Goal: Task Accomplishment & Management: Manage account settings

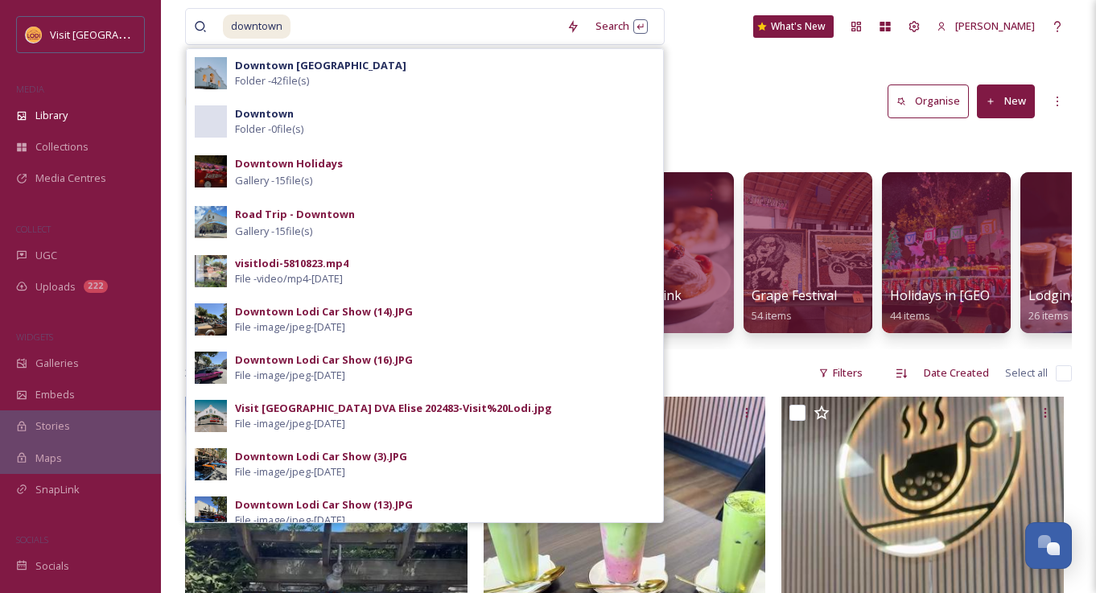
scroll to position [162, 0]
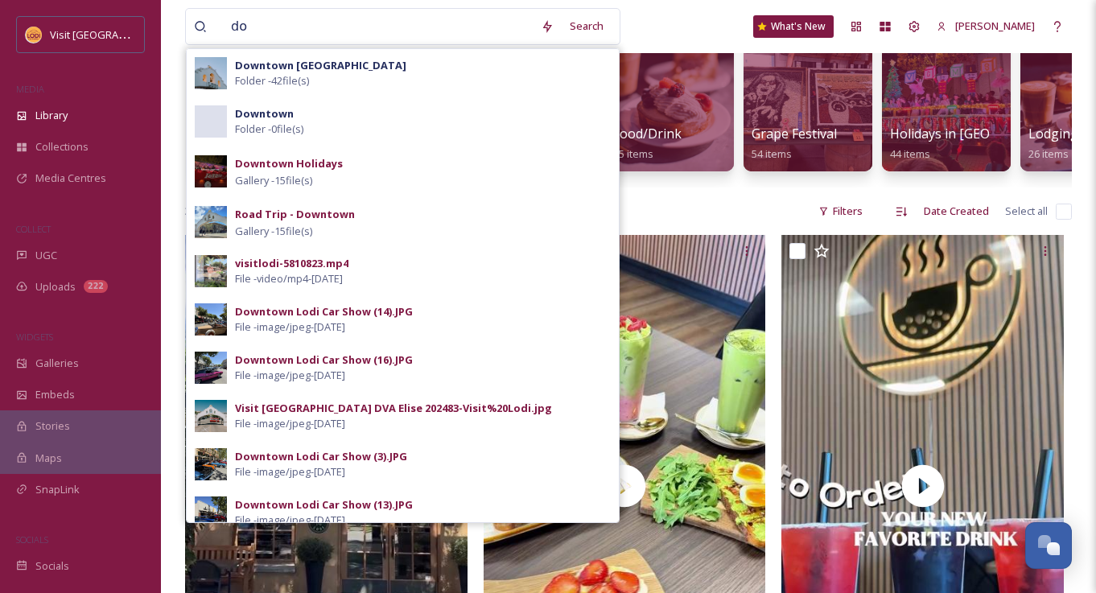
type input "d"
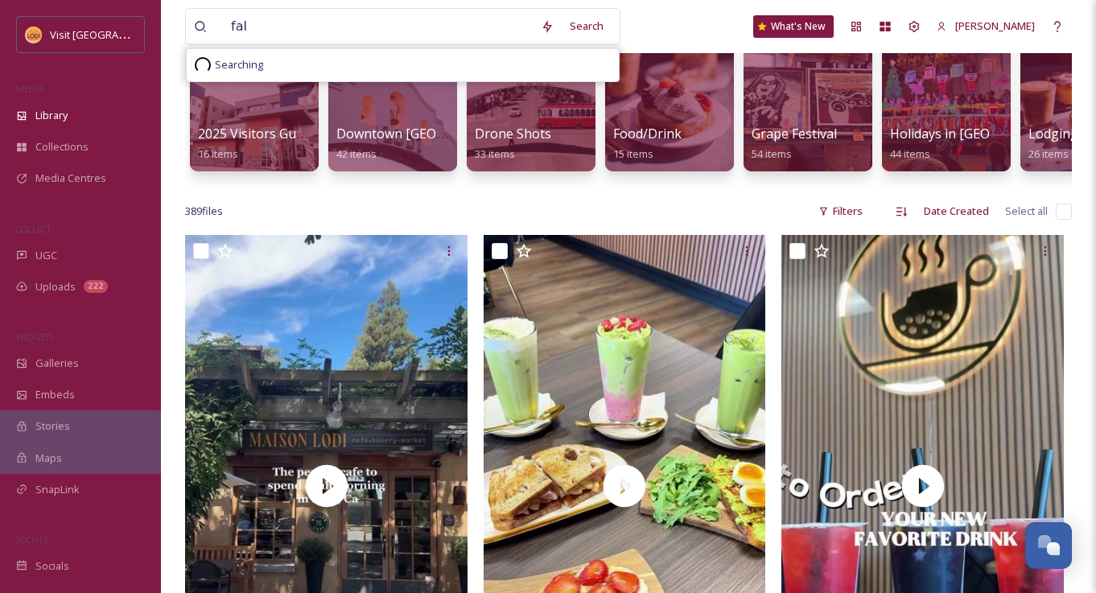
type input "fall"
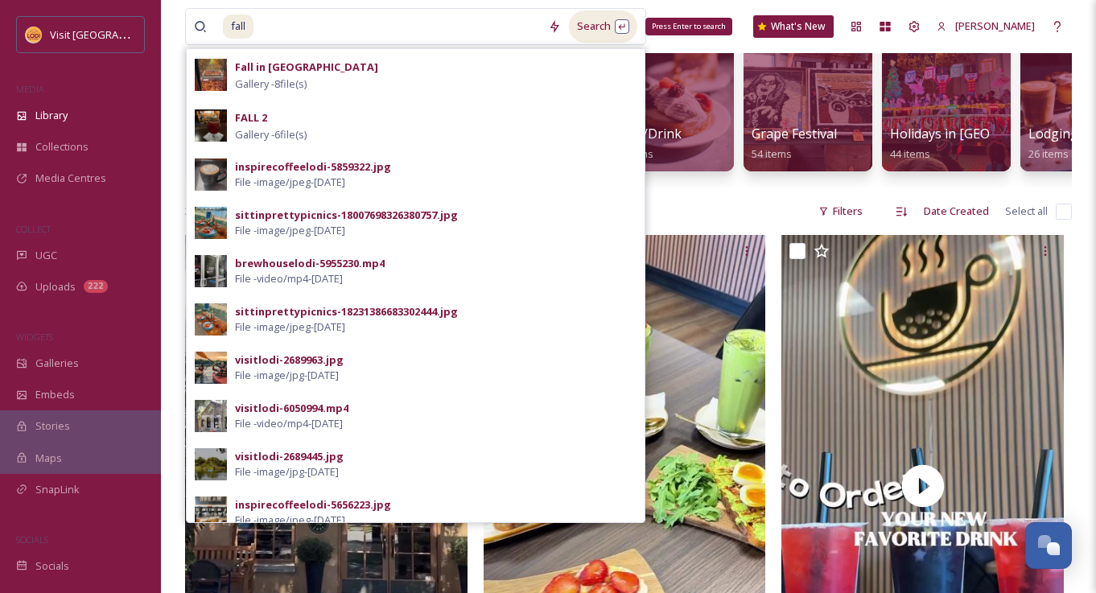
click at [602, 23] on div "Search Press Enter to search" at bounding box center [603, 25] width 68 height 31
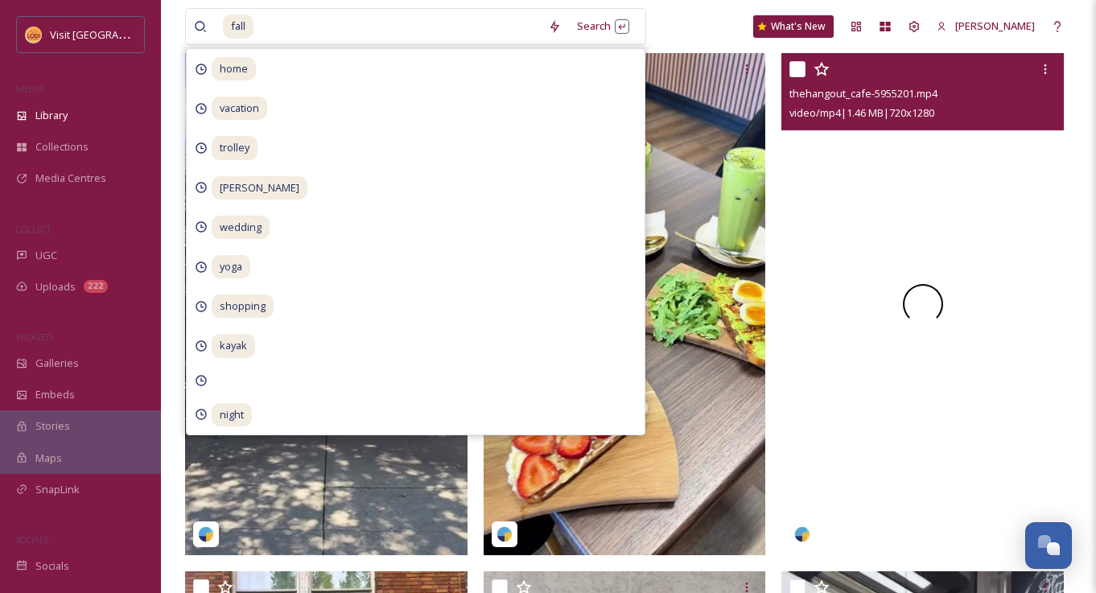
scroll to position [344, 0]
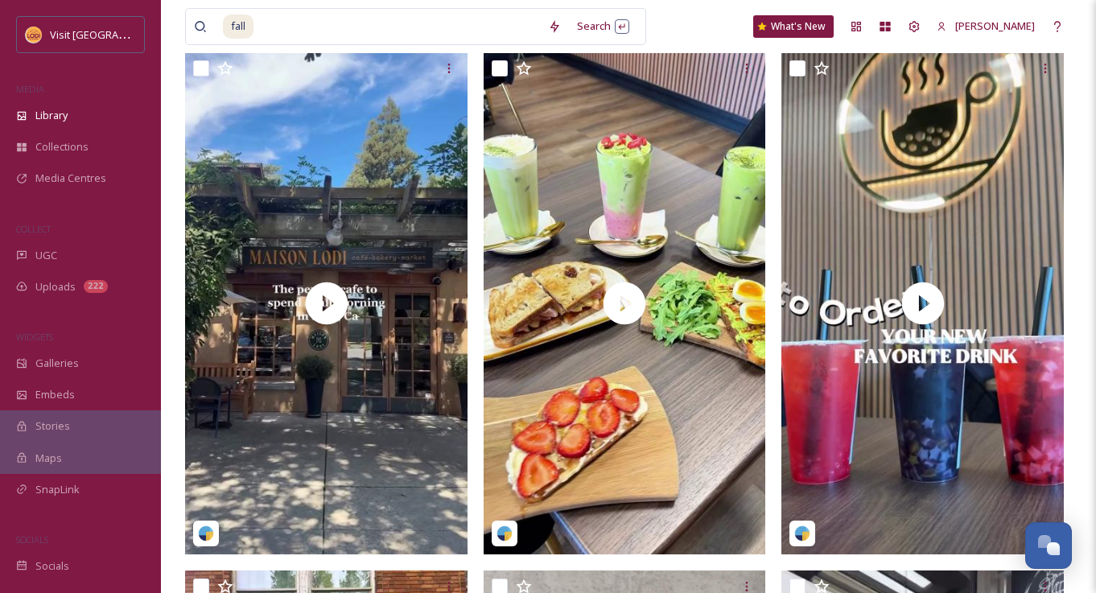
click at [705, 18] on div "fall Search What's New Wes Rhea" at bounding box center [628, 26] width 887 height 53
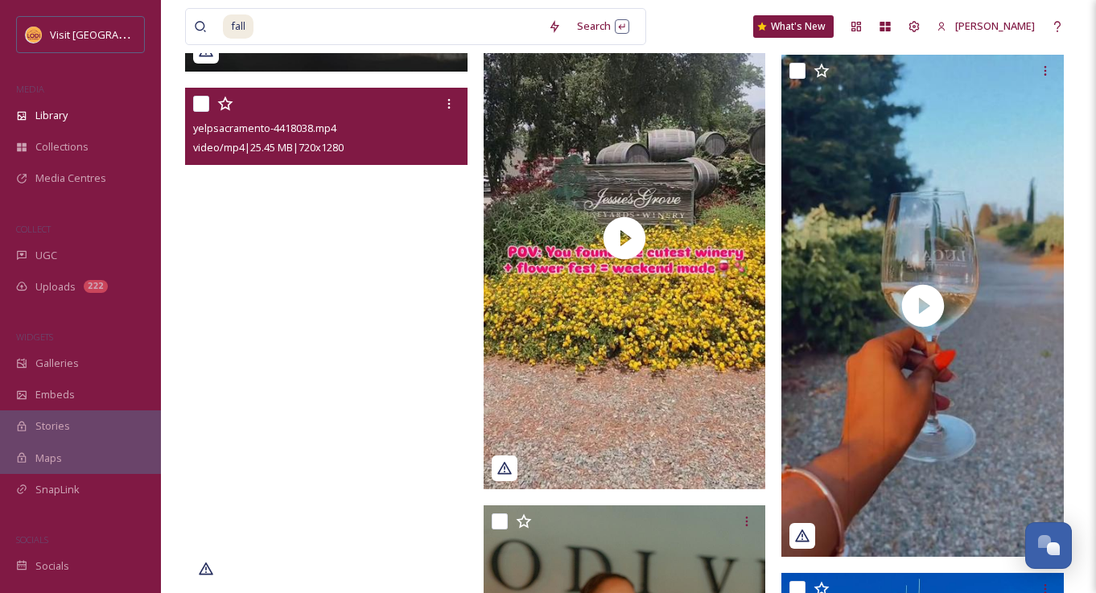
scroll to position [3750, 0]
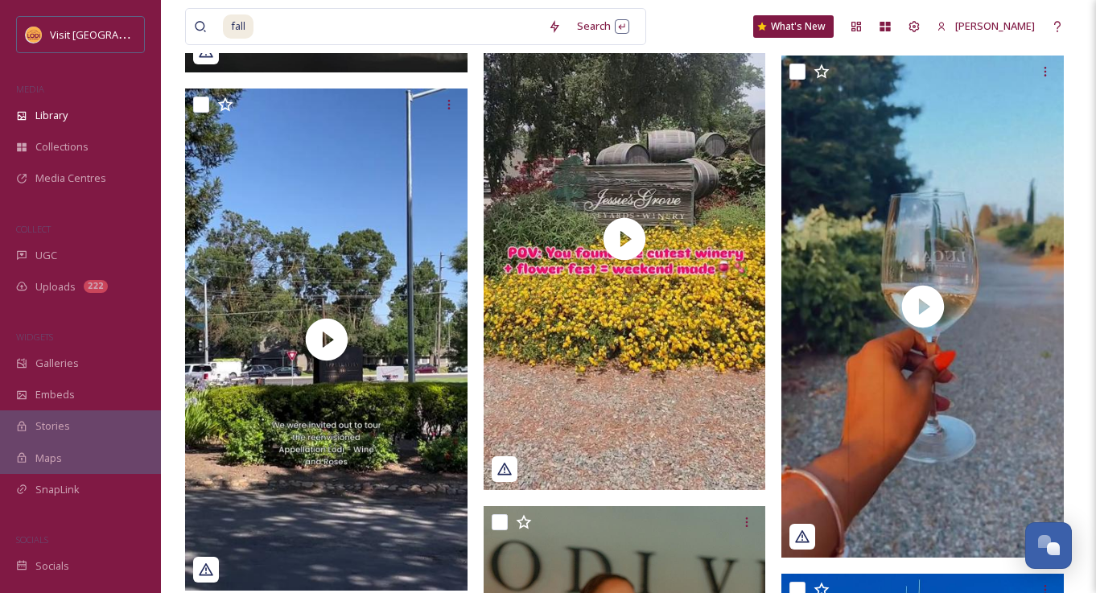
click at [57, 424] on span "Stories" at bounding box center [52, 426] width 35 height 15
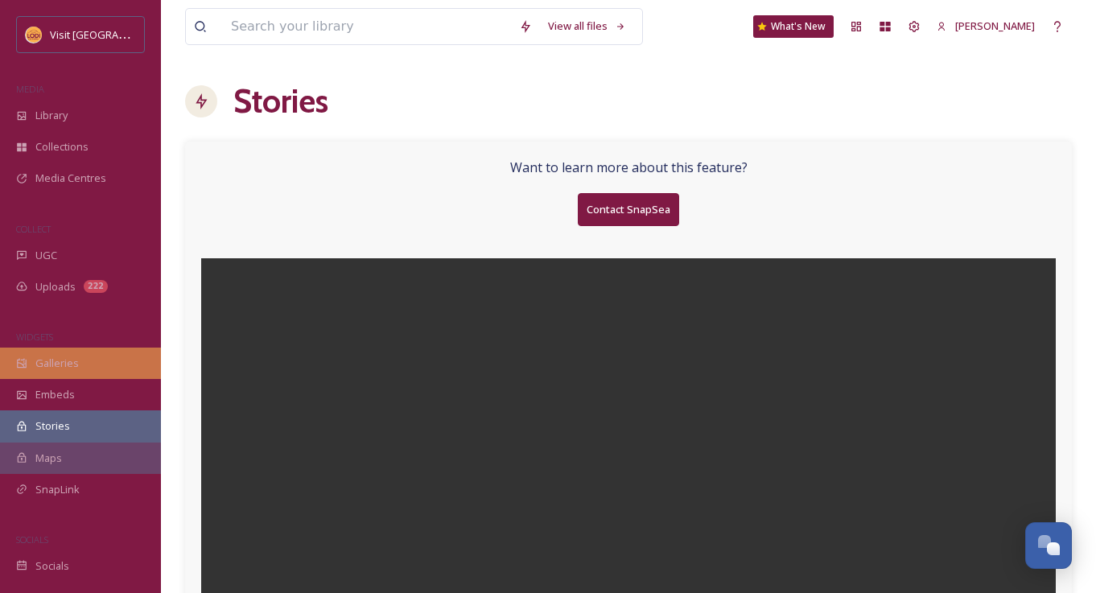
click at [64, 358] on span "Galleries" at bounding box center [56, 363] width 43 height 15
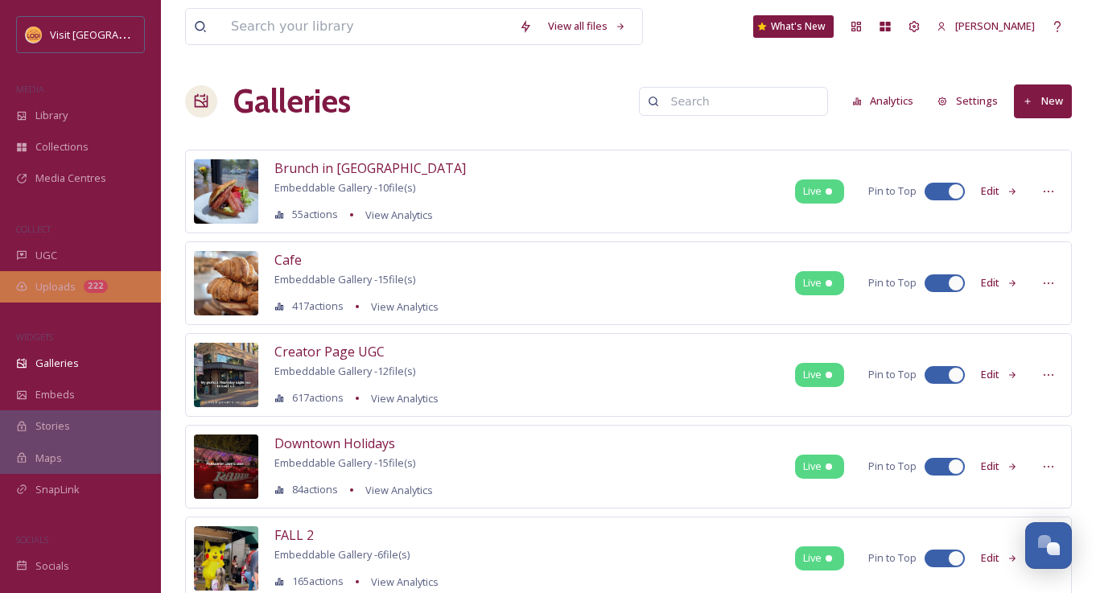
click at [61, 287] on span "Uploads" at bounding box center [55, 286] width 40 height 15
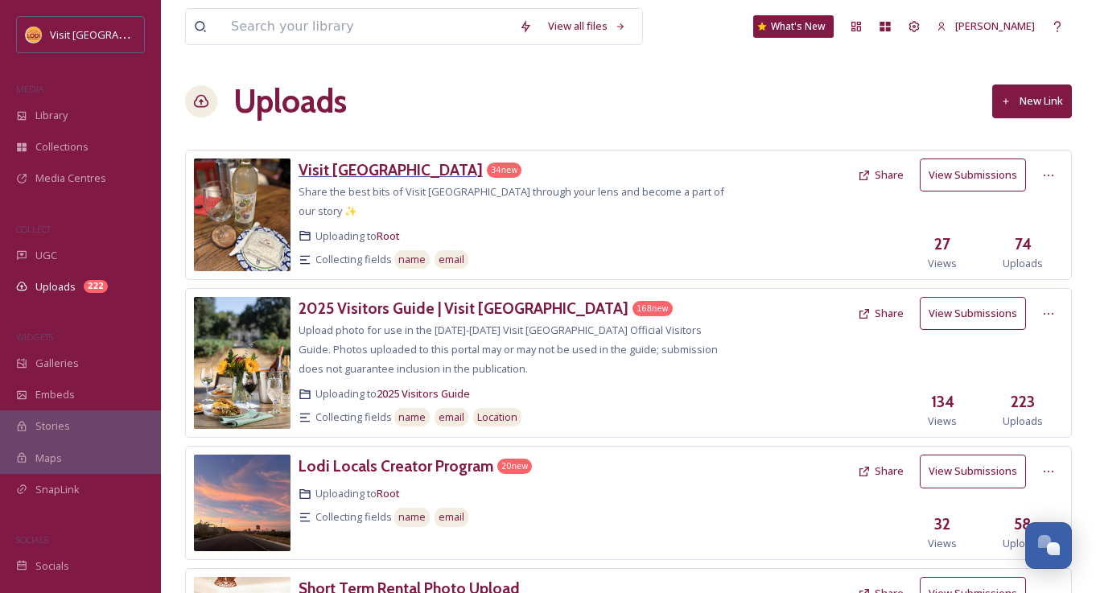
click at [328, 175] on h3 "Visit [GEOGRAPHIC_DATA]" at bounding box center [391, 169] width 184 height 19
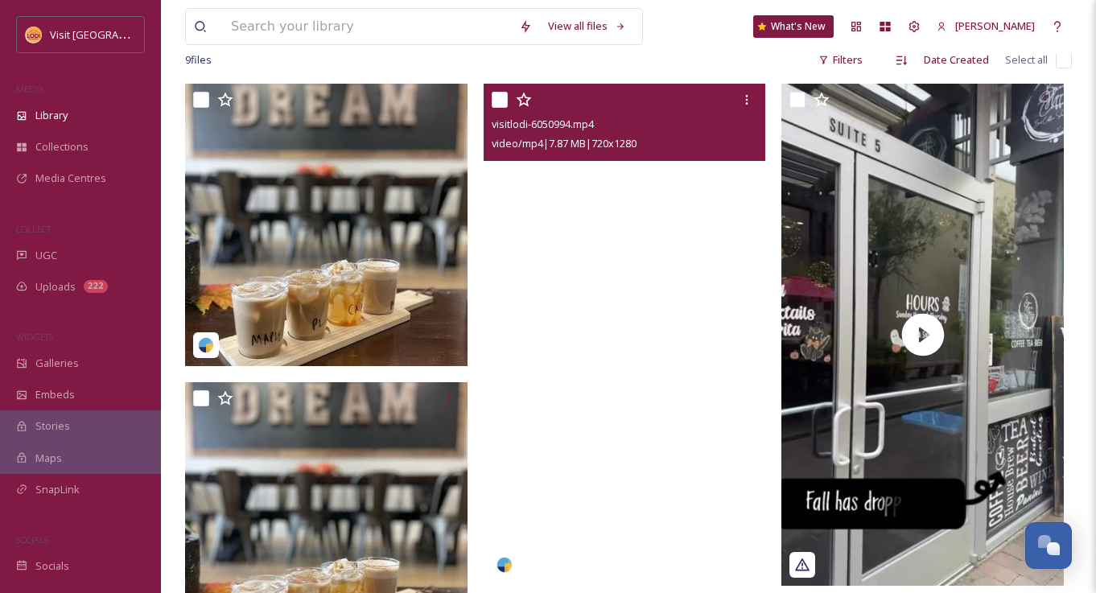
scroll to position [114, 0]
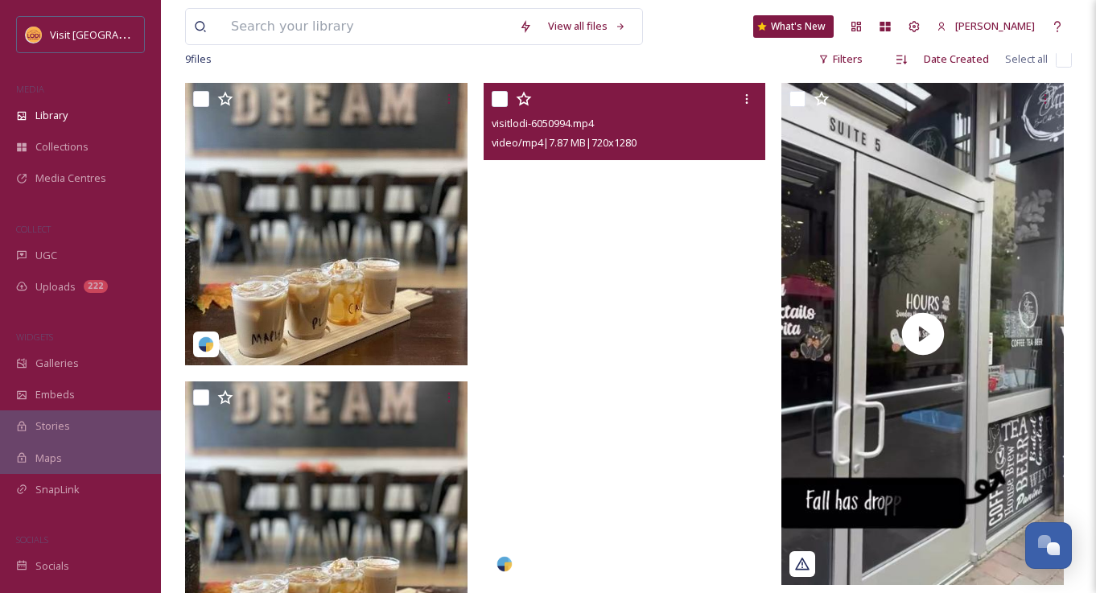
click at [623, 347] on video "visitlodi-6050994.mp4" at bounding box center [625, 334] width 283 height 502
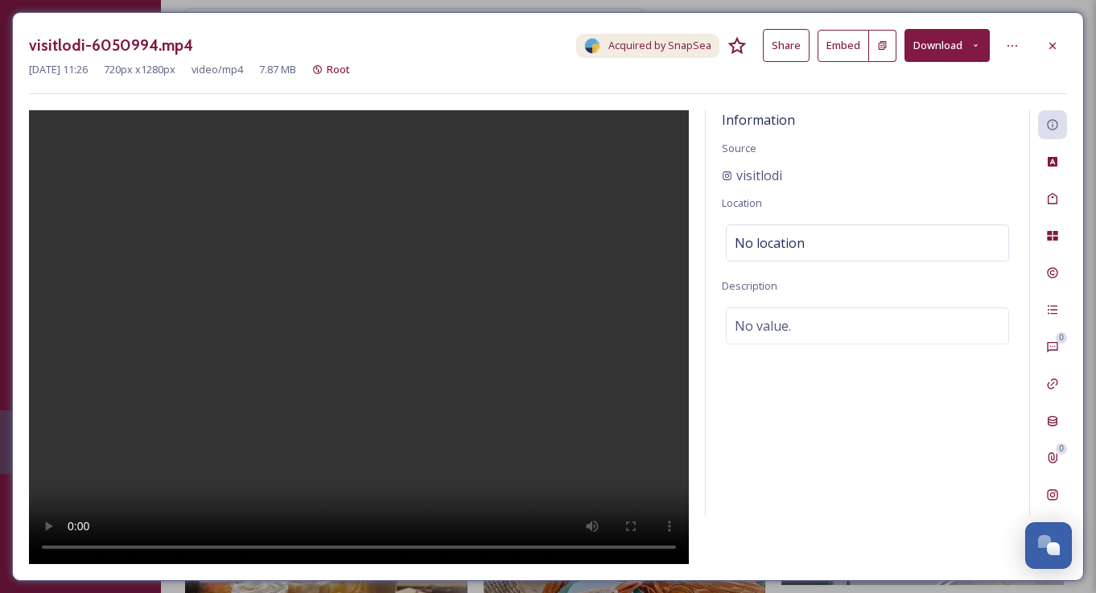
click at [539, 373] on div at bounding box center [359, 337] width 660 height 454
click at [942, 46] on button "Download" at bounding box center [947, 45] width 85 height 33
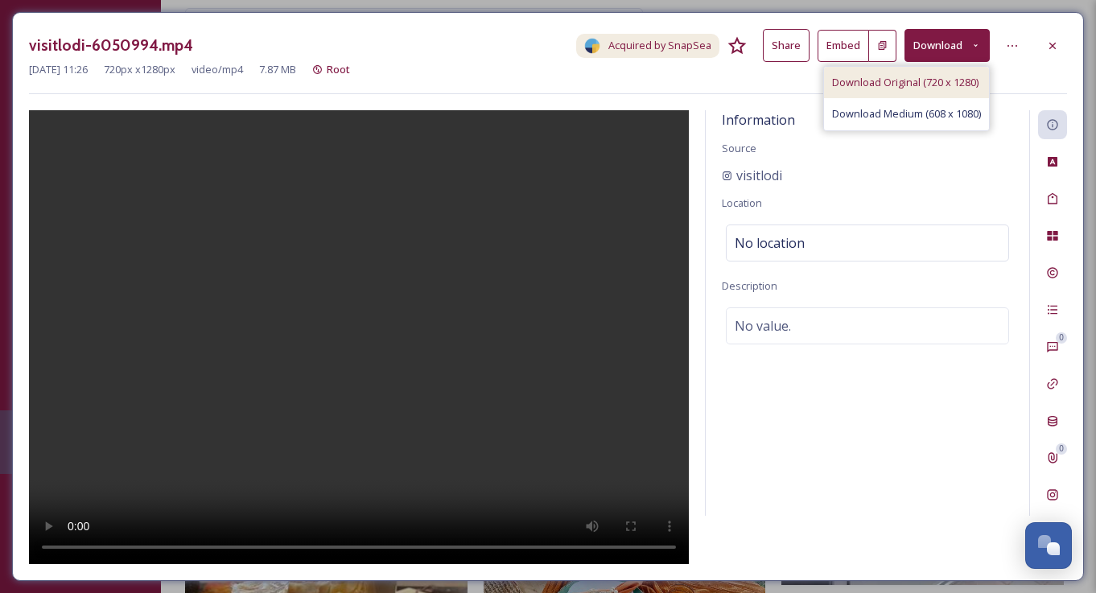
click at [906, 83] on span "Download Original (720 x 1280)" at bounding box center [905, 82] width 146 height 15
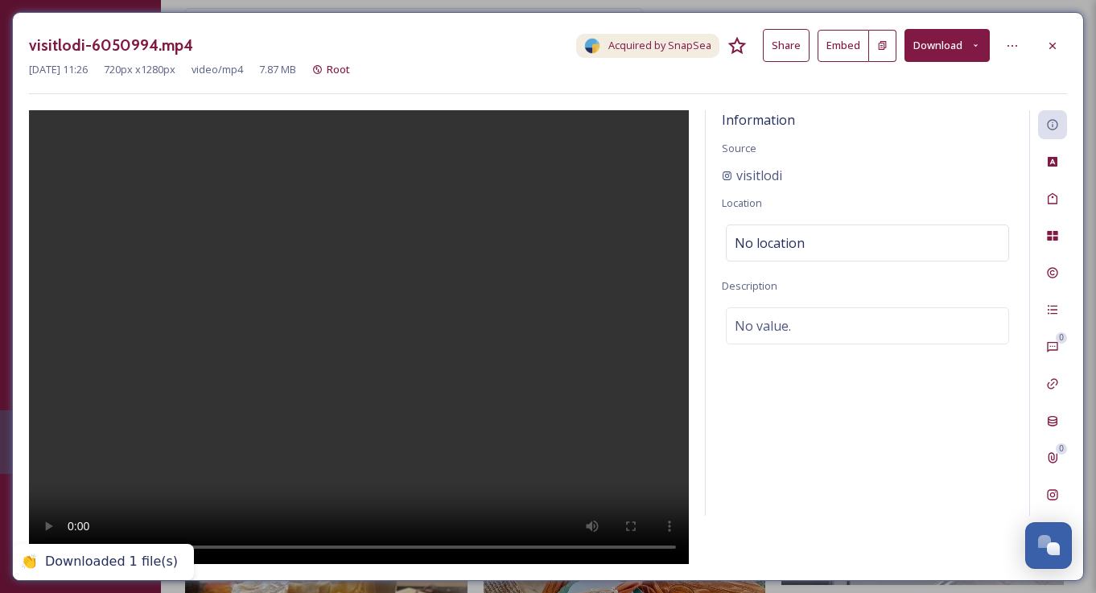
click at [999, 5] on div "visitlodi-6050994.mp4 Acquired by SnapSea Share Embed Download Sep 23 2025 11:2…" at bounding box center [548, 296] width 1096 height 593
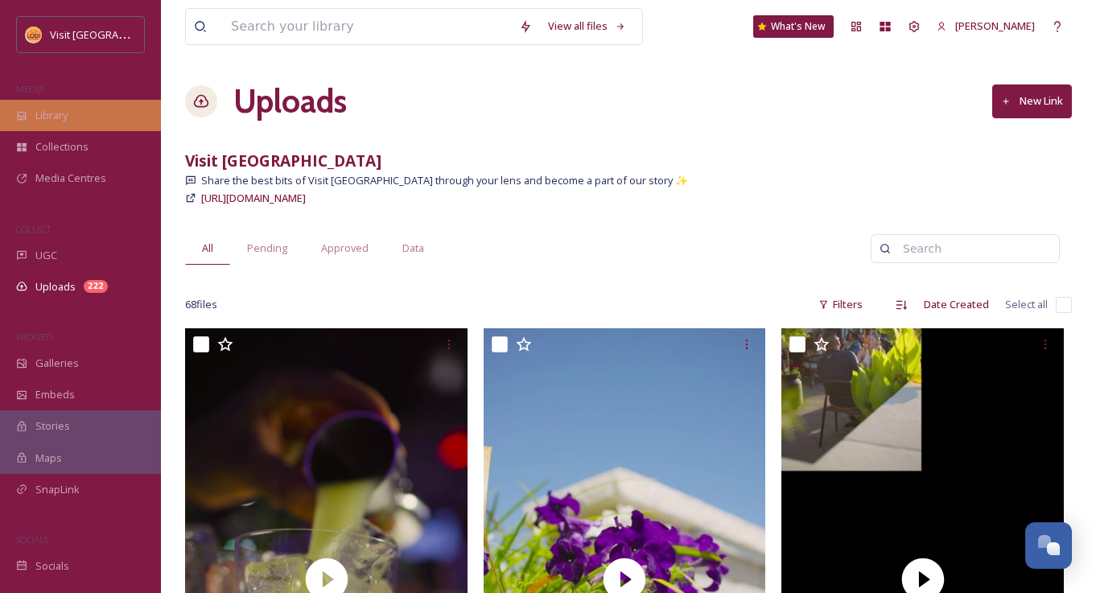
click at [67, 115] on span "Library" at bounding box center [51, 115] width 32 height 15
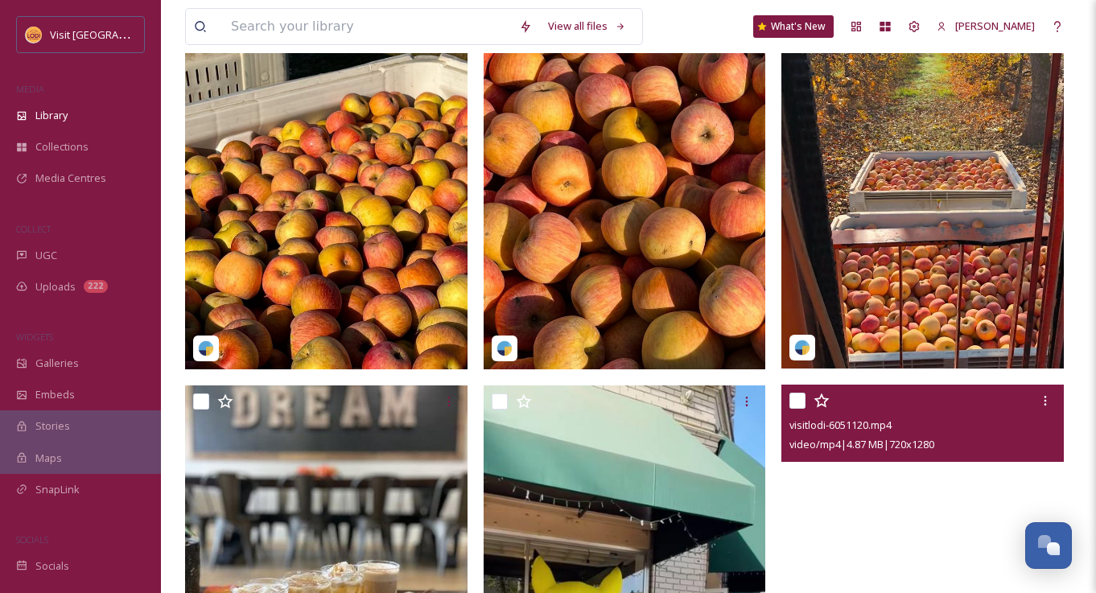
scroll to position [362, 0]
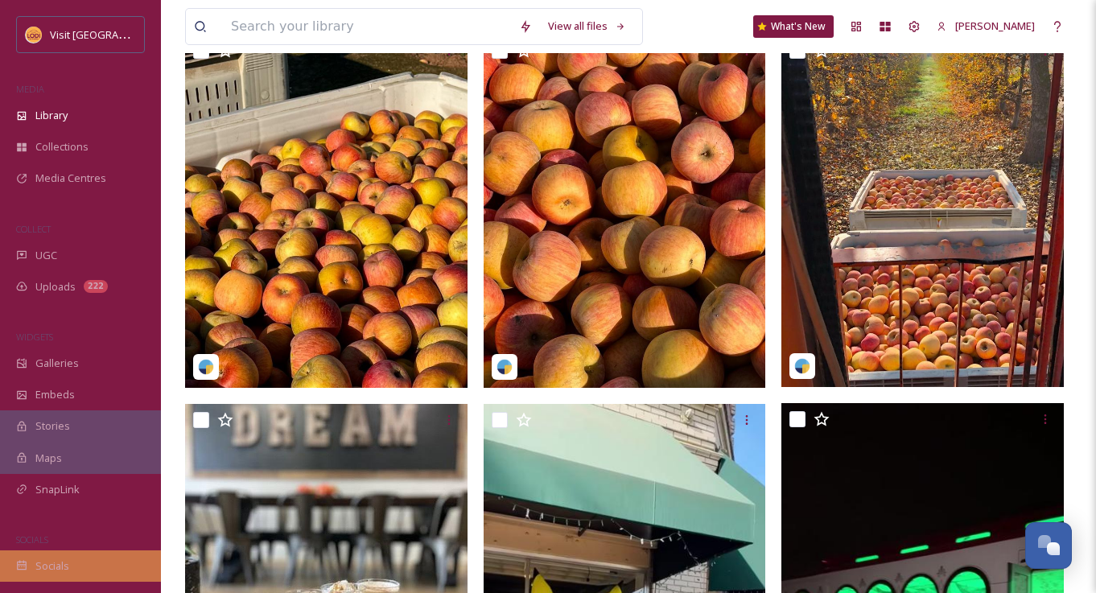
click at [53, 559] on span "Socials" at bounding box center [52, 566] width 34 height 15
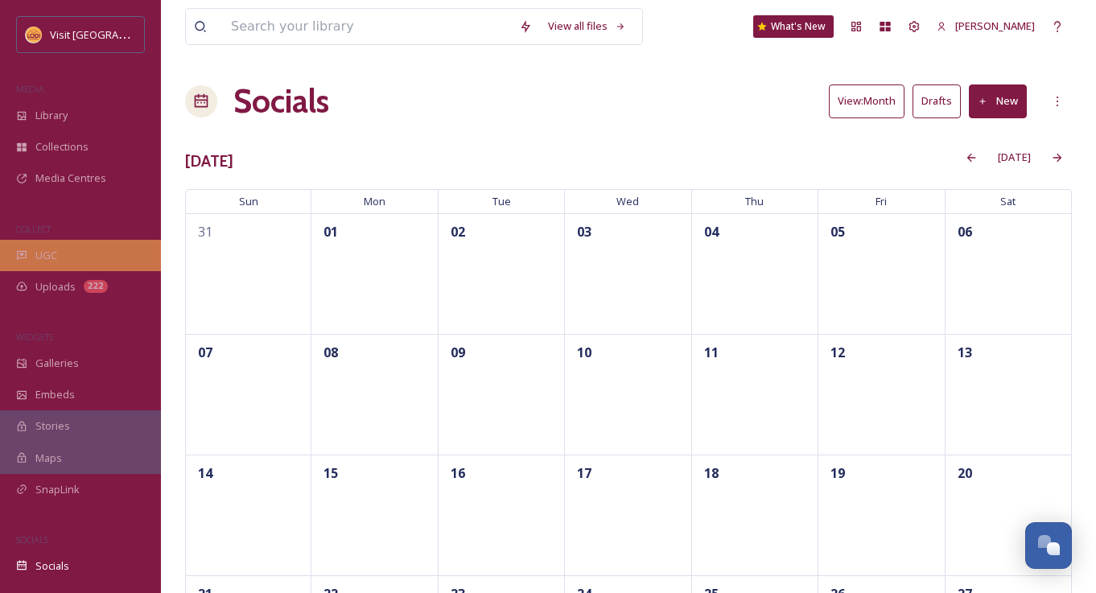
click at [71, 255] on div "UGC" at bounding box center [80, 255] width 161 height 31
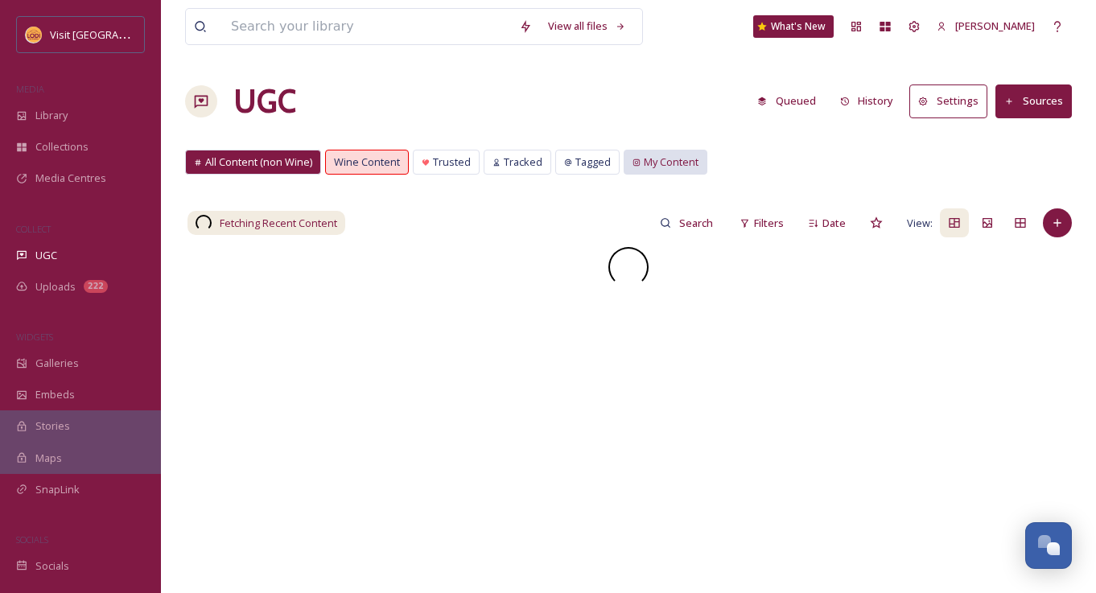
click at [672, 159] on span "My Content" at bounding box center [671, 162] width 55 height 15
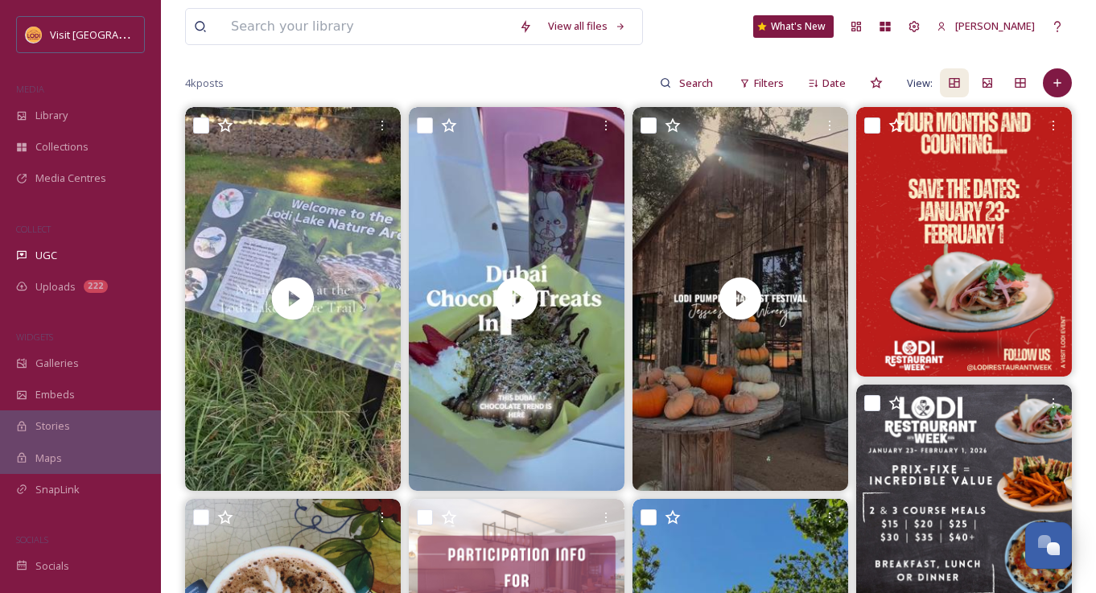
scroll to position [141, 0]
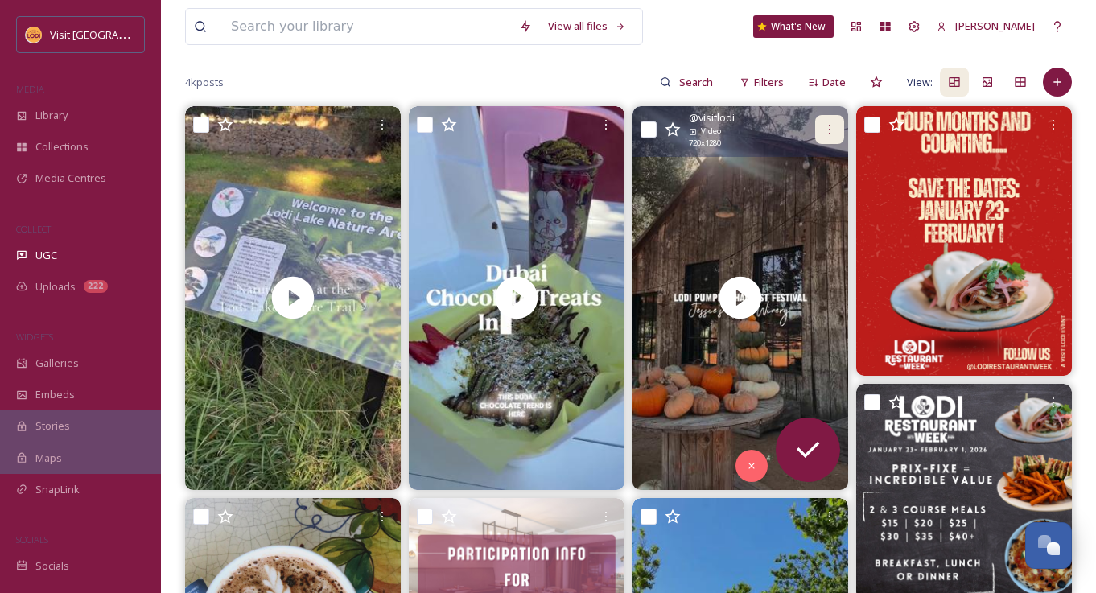
click at [827, 123] on icon at bounding box center [829, 129] width 13 height 13
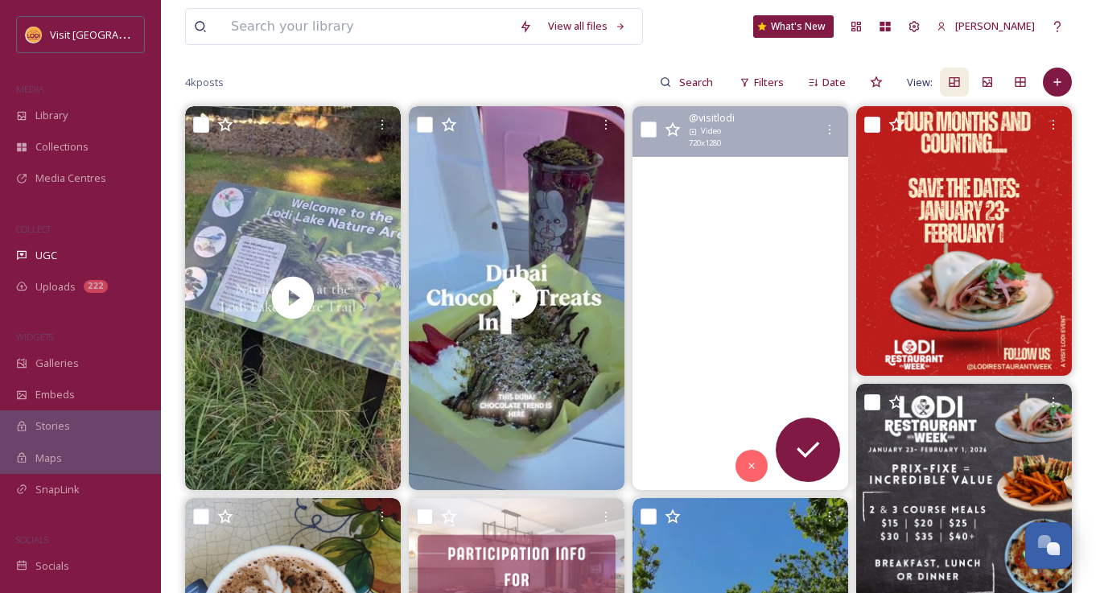
click at [673, 249] on video "The Lodi Pumpkin Harvest Festival is back! U pick pumpkins & flowers! \aJoin us…" at bounding box center [741, 297] width 216 height 383
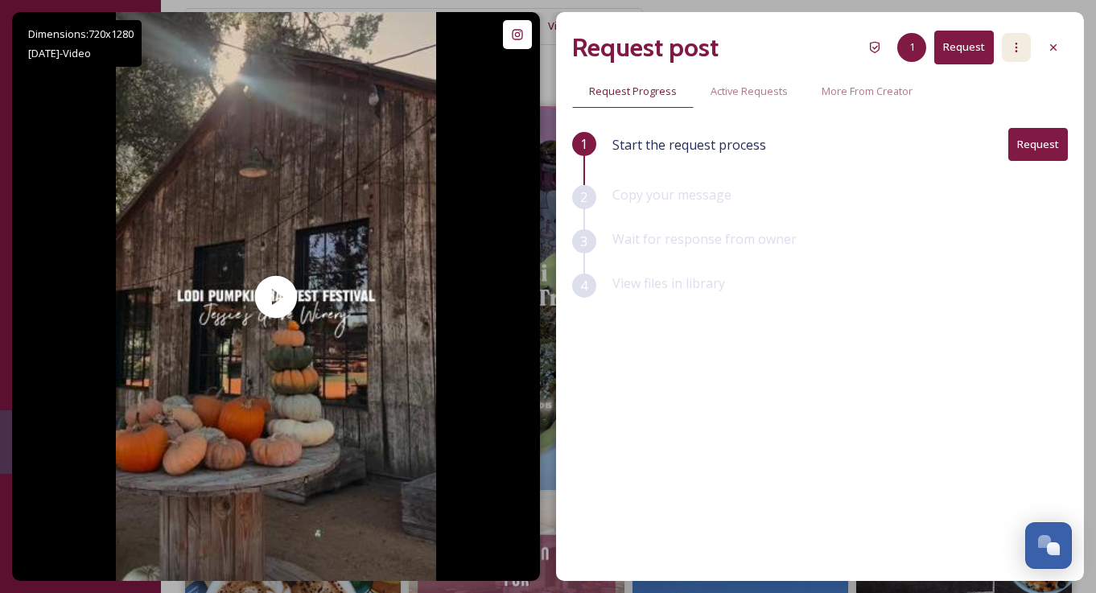
click at [1021, 45] on icon at bounding box center [1016, 47] width 13 height 13
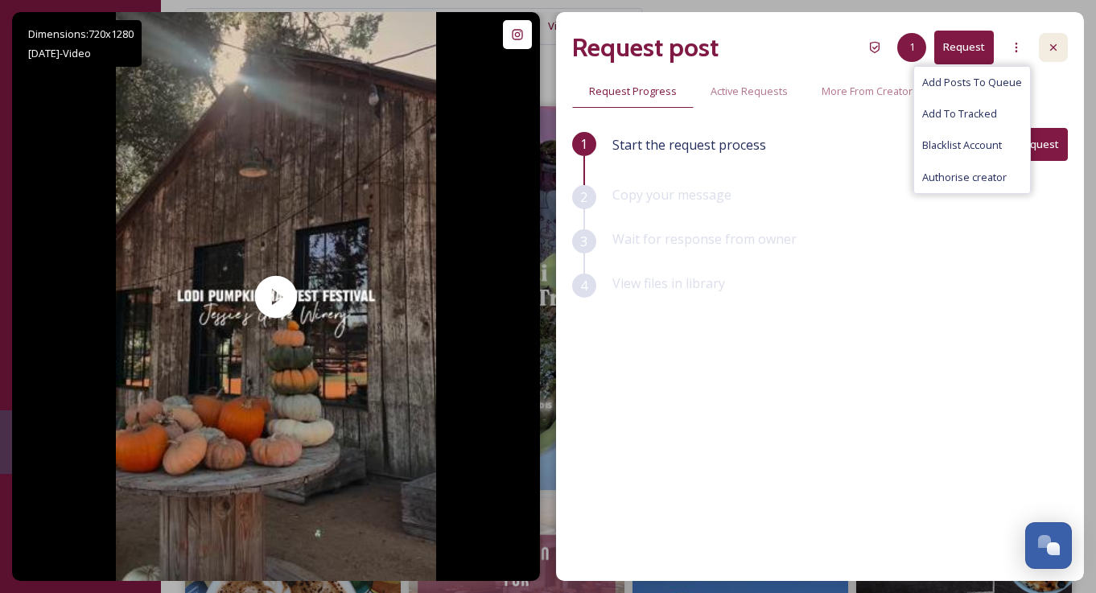
click at [1053, 43] on icon at bounding box center [1053, 47] width 13 height 13
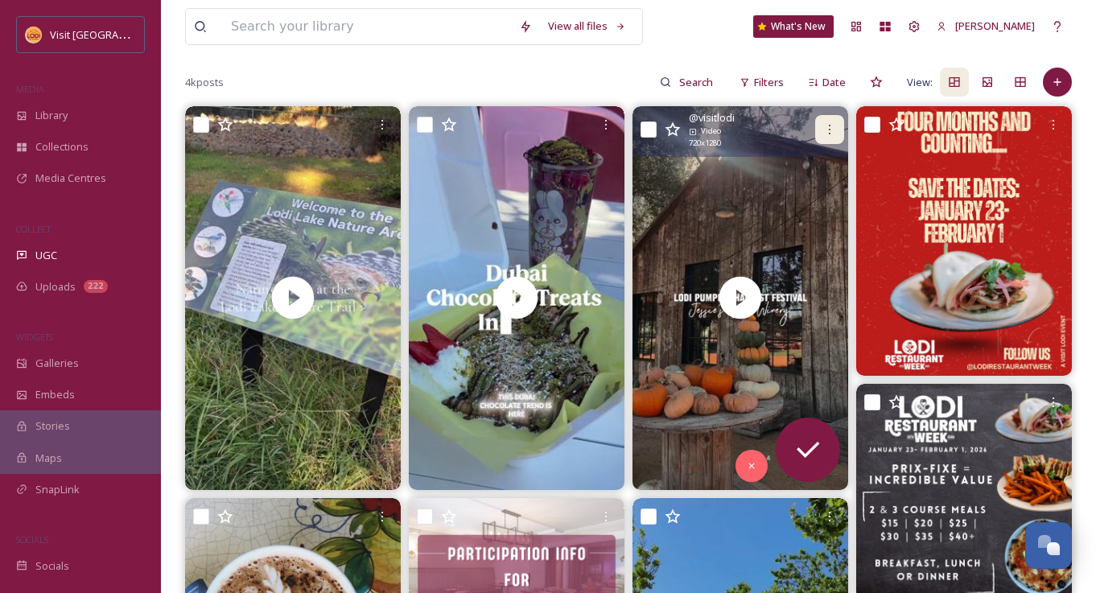
click at [830, 129] on icon at bounding box center [830, 130] width 2 height 10
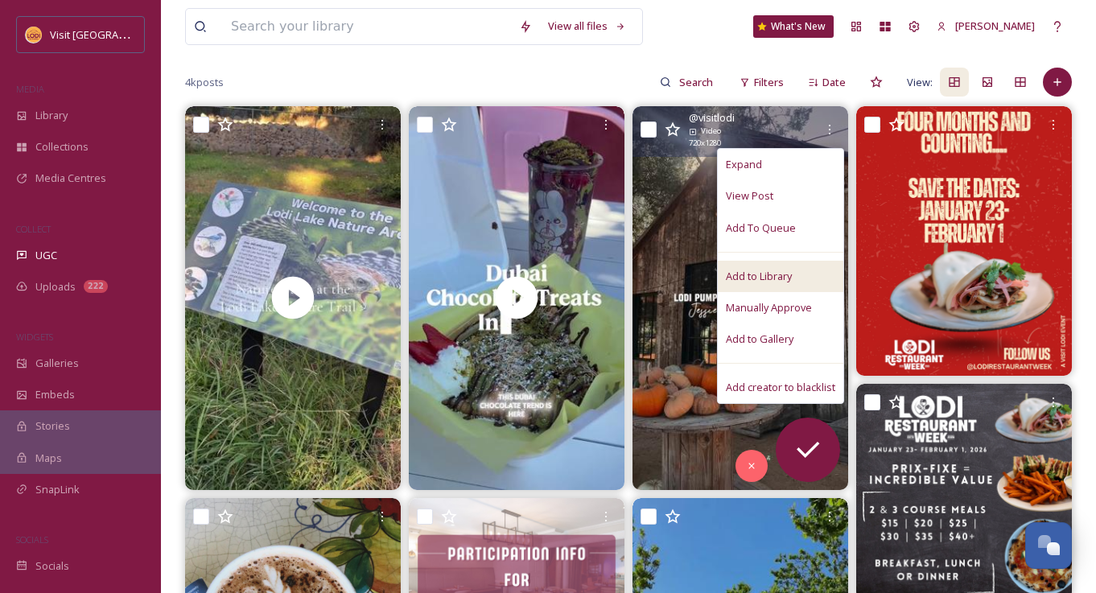
click at [796, 280] on div "Add to Library" at bounding box center [781, 276] width 126 height 31
click at [782, 307] on span "Manually Approve" at bounding box center [769, 307] width 86 height 15
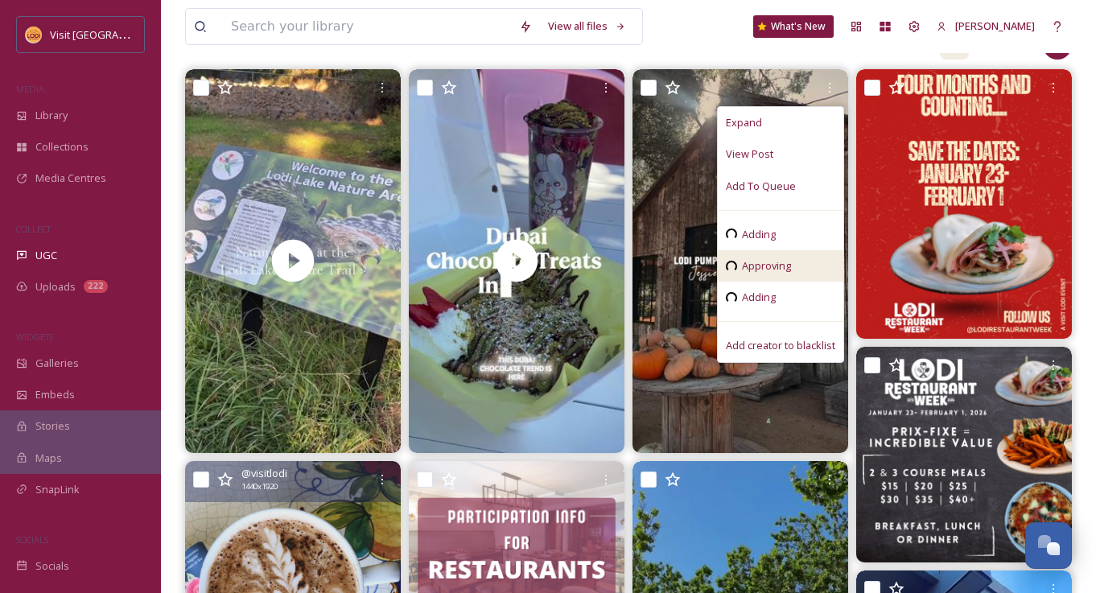
scroll to position [179, 0]
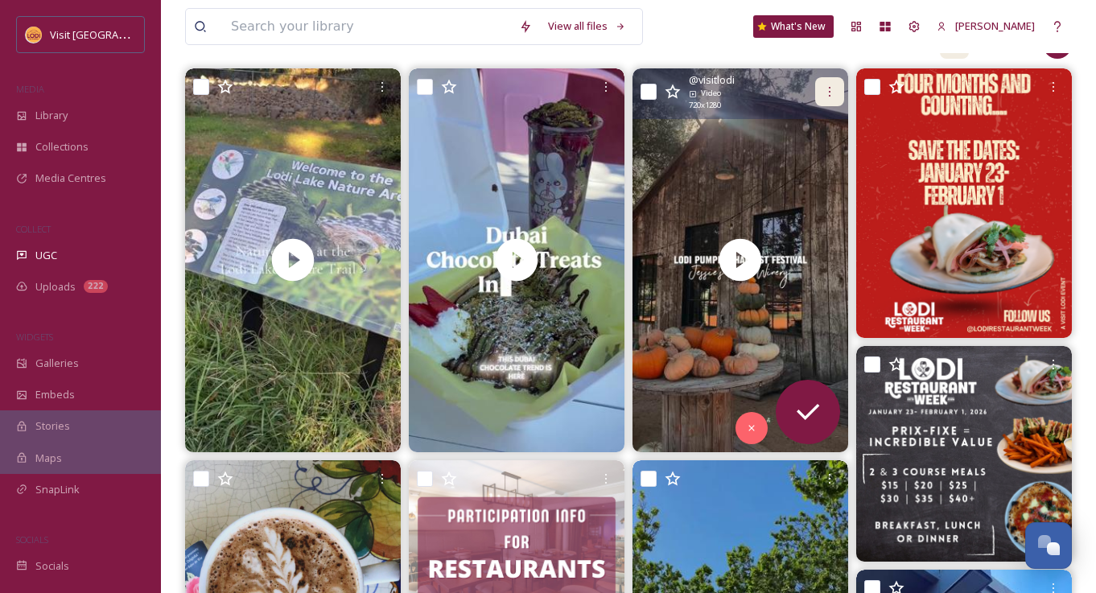
click at [835, 89] on icon at bounding box center [829, 91] width 13 height 13
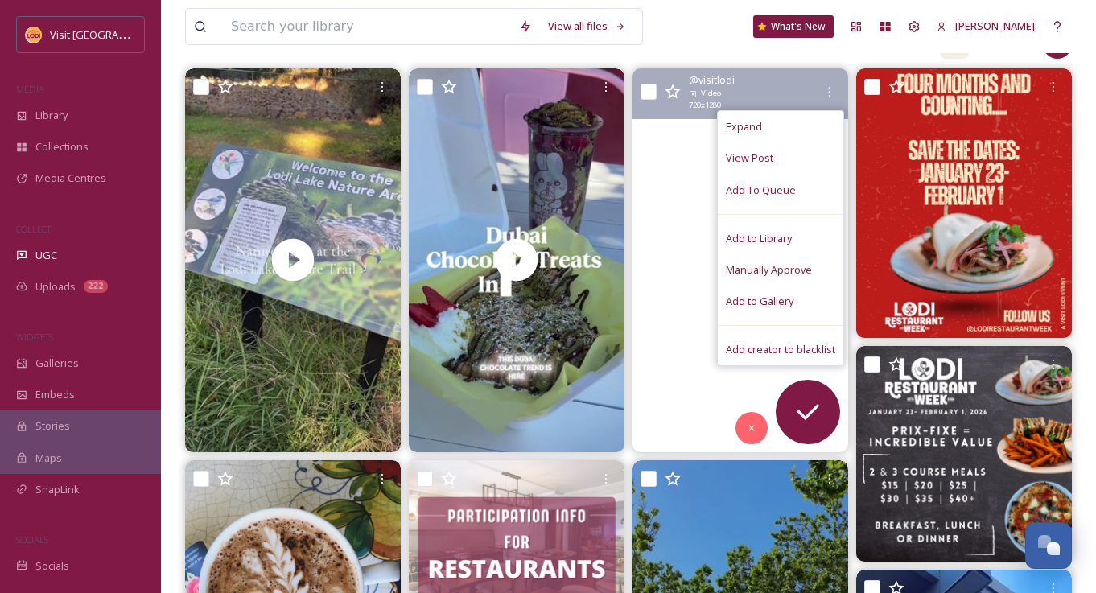
click at [683, 166] on video "The Lodi Pumpkin Harvest Festival is back! U pick pumpkins & flowers! \aJoin us…" at bounding box center [741, 259] width 216 height 383
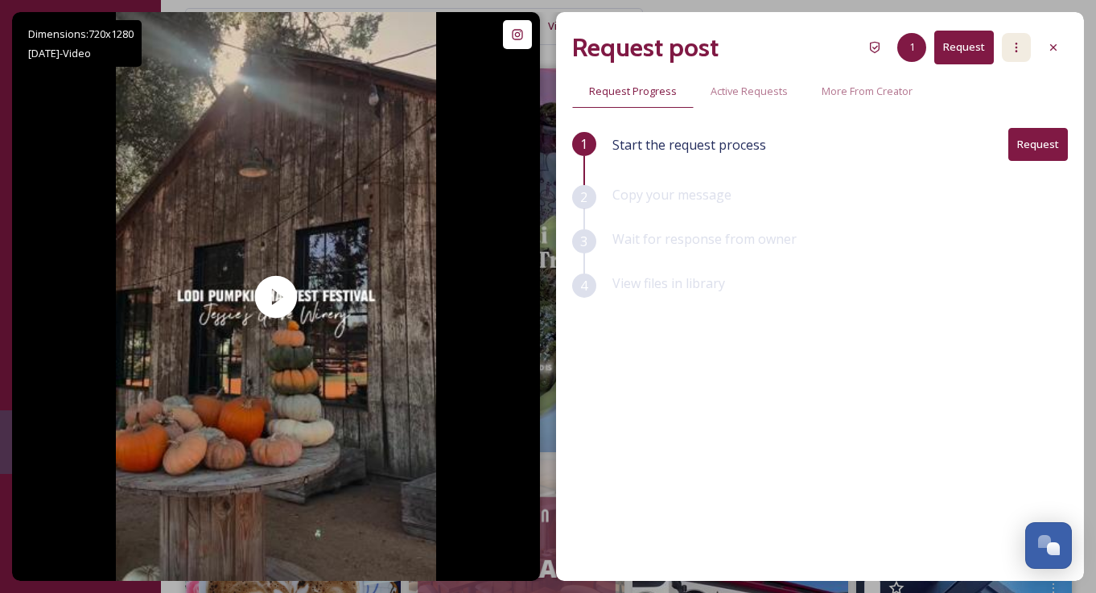
click at [1017, 48] on icon at bounding box center [1016, 47] width 13 height 13
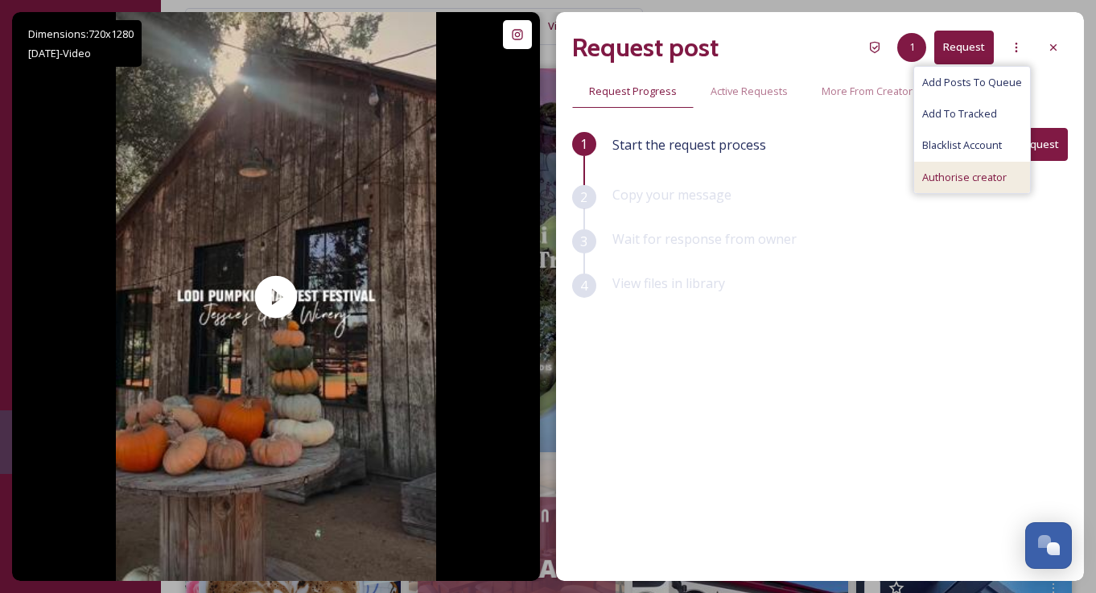
click at [981, 171] on span "Authorise creator" at bounding box center [964, 177] width 85 height 15
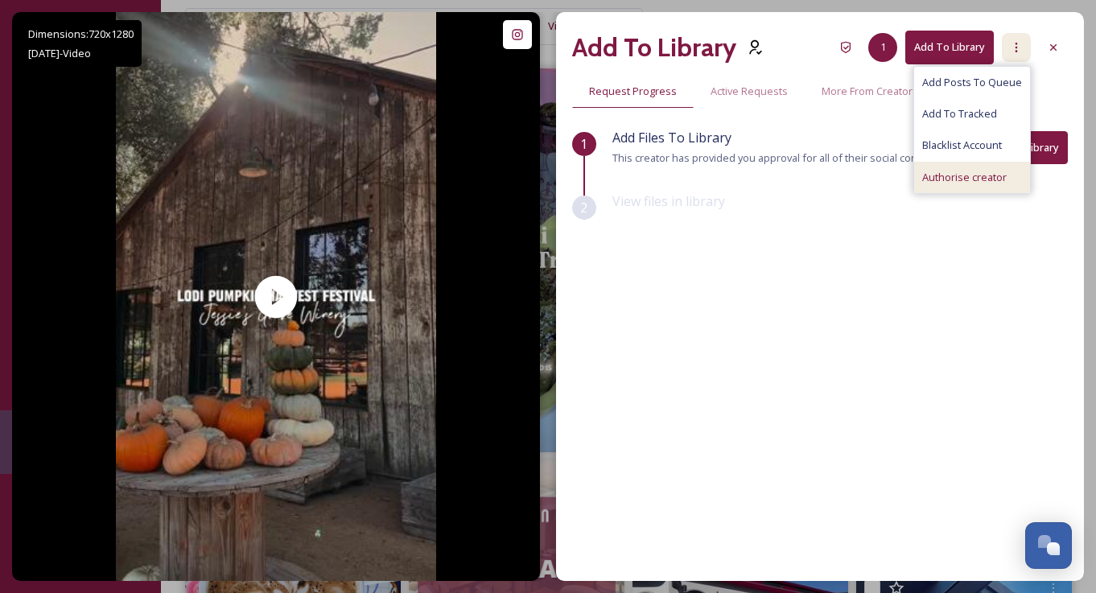
click at [1014, 45] on icon at bounding box center [1016, 47] width 13 height 13
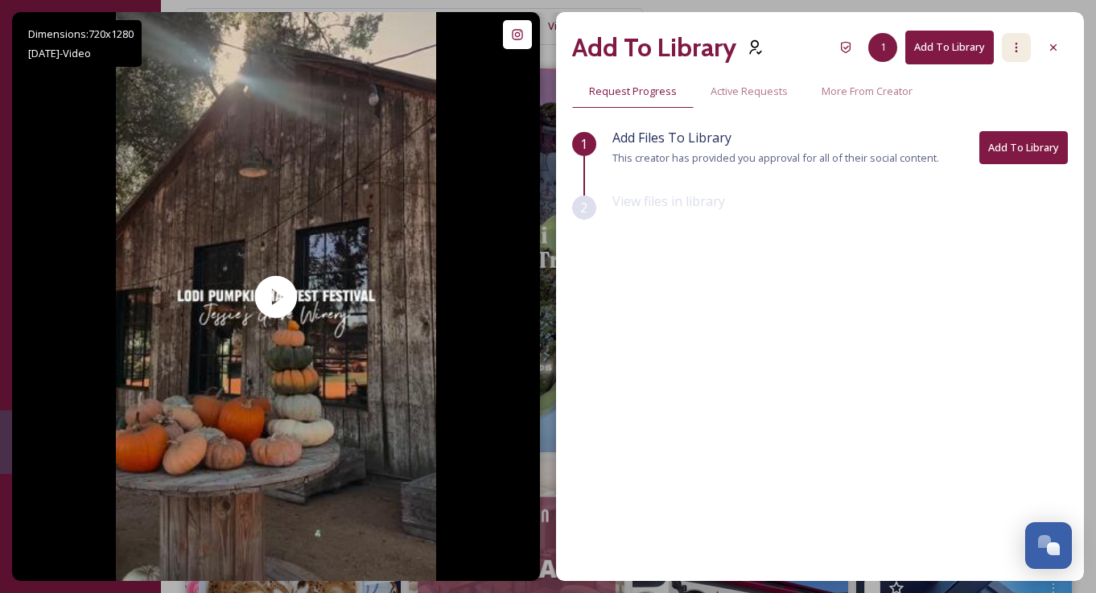
click at [1014, 45] on icon at bounding box center [1016, 47] width 13 height 13
click at [943, 43] on button "Add To Library" at bounding box center [950, 47] width 89 height 33
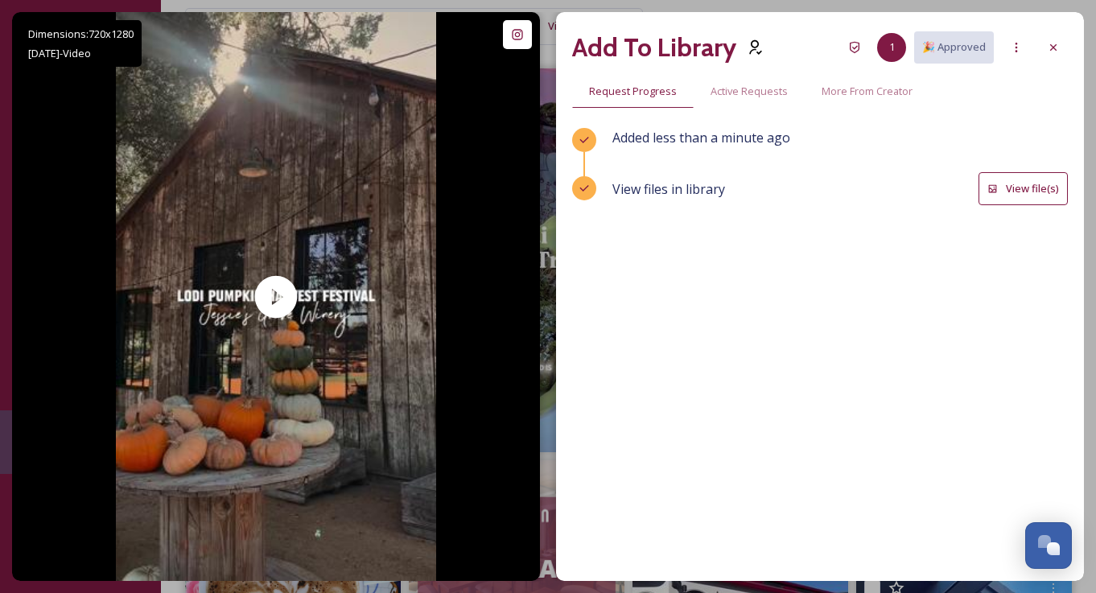
click at [1013, 173] on button "View file(s)" at bounding box center [1023, 188] width 89 height 33
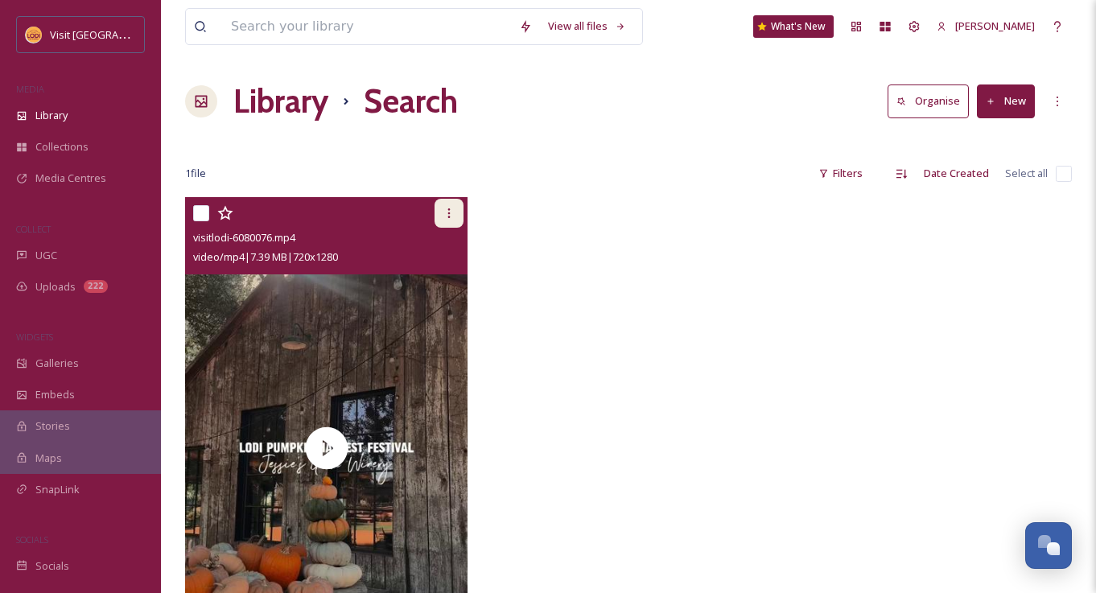
click at [450, 214] on icon at bounding box center [449, 213] width 13 height 13
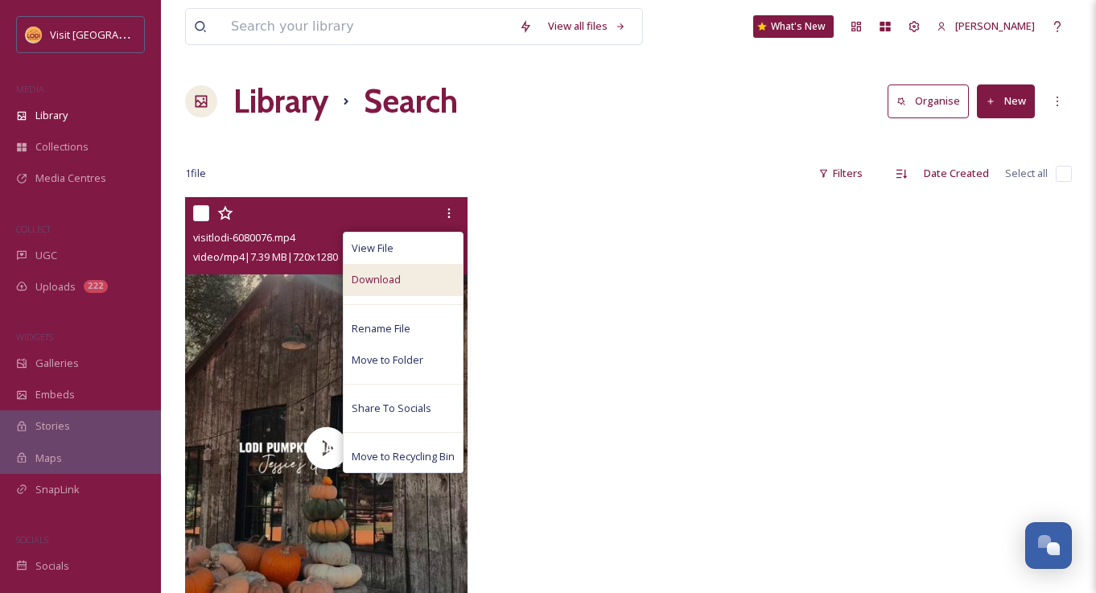
click at [406, 291] on div "Download" at bounding box center [403, 279] width 119 height 31
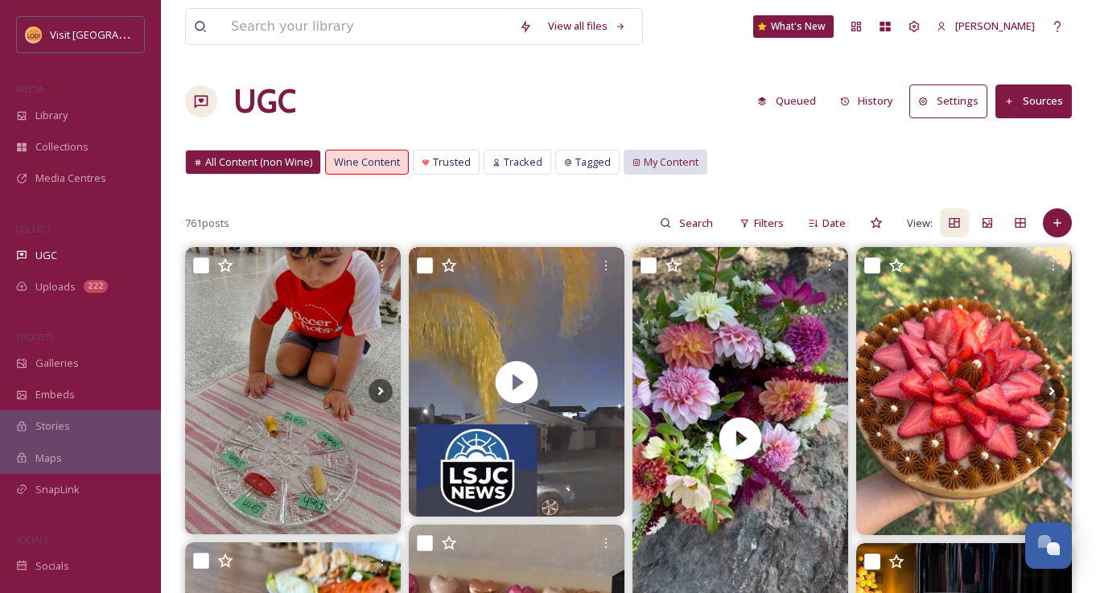
click at [654, 160] on span "My Content" at bounding box center [671, 162] width 55 height 15
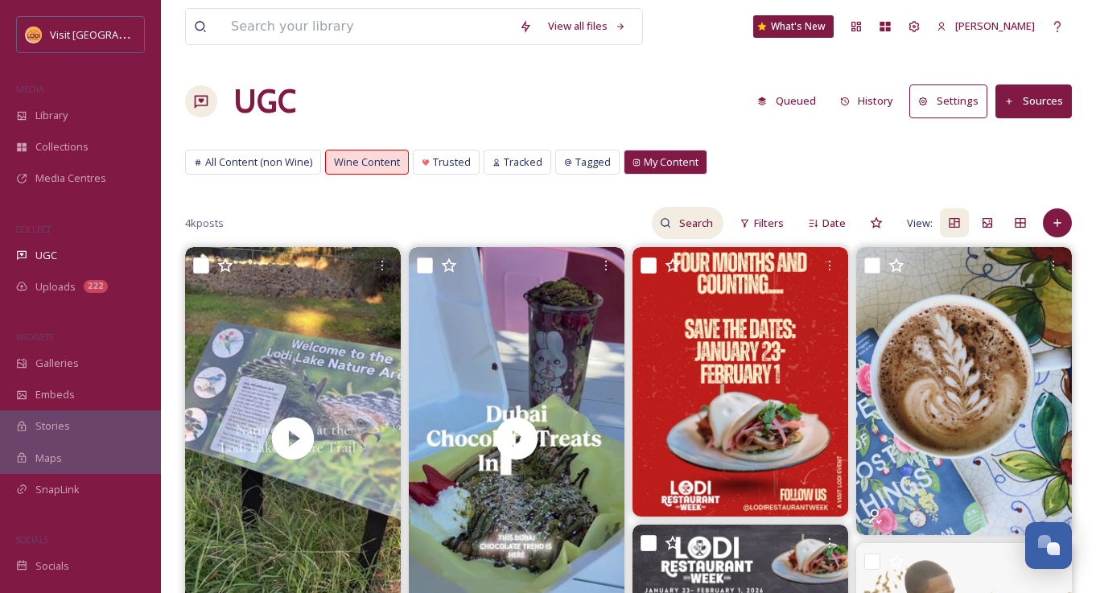
click at [693, 226] on input at bounding box center [697, 223] width 52 height 32
type input "fall"
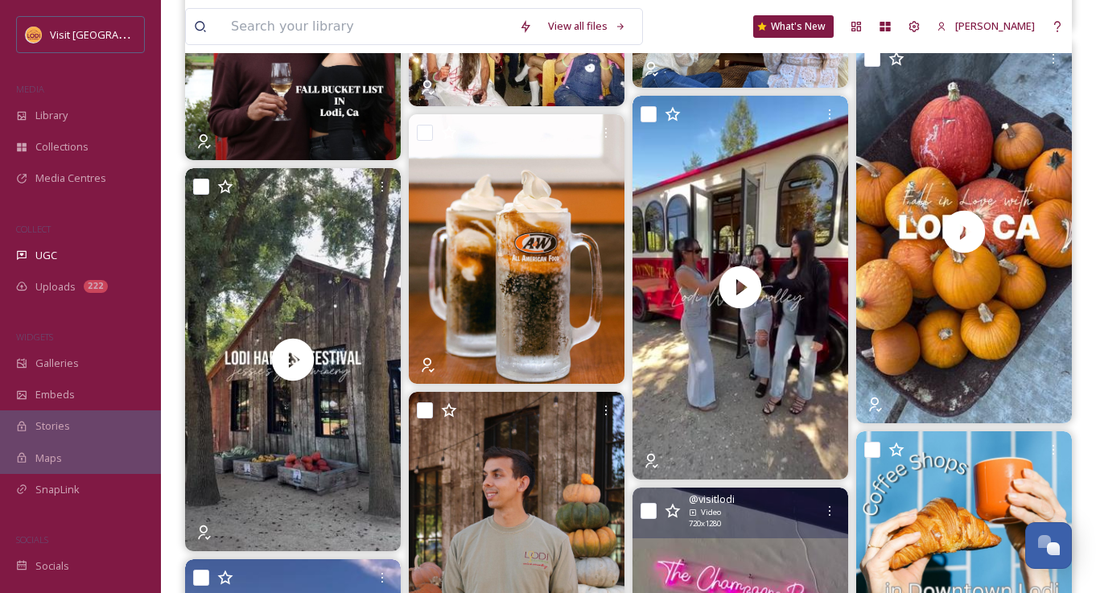
scroll to position [532, 0]
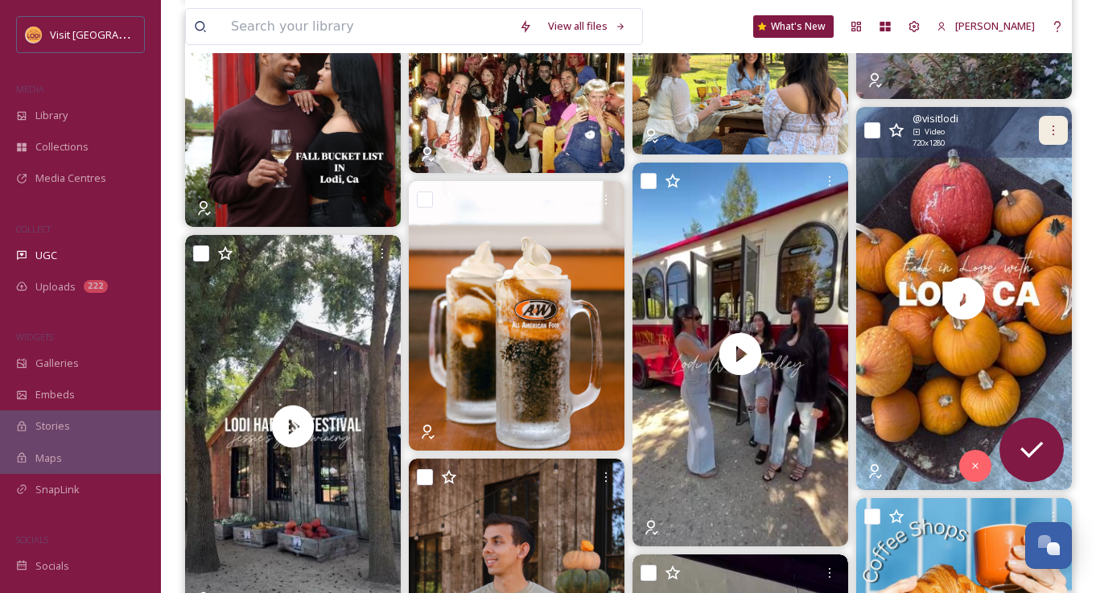
click at [1054, 129] on icon at bounding box center [1053, 130] width 13 height 13
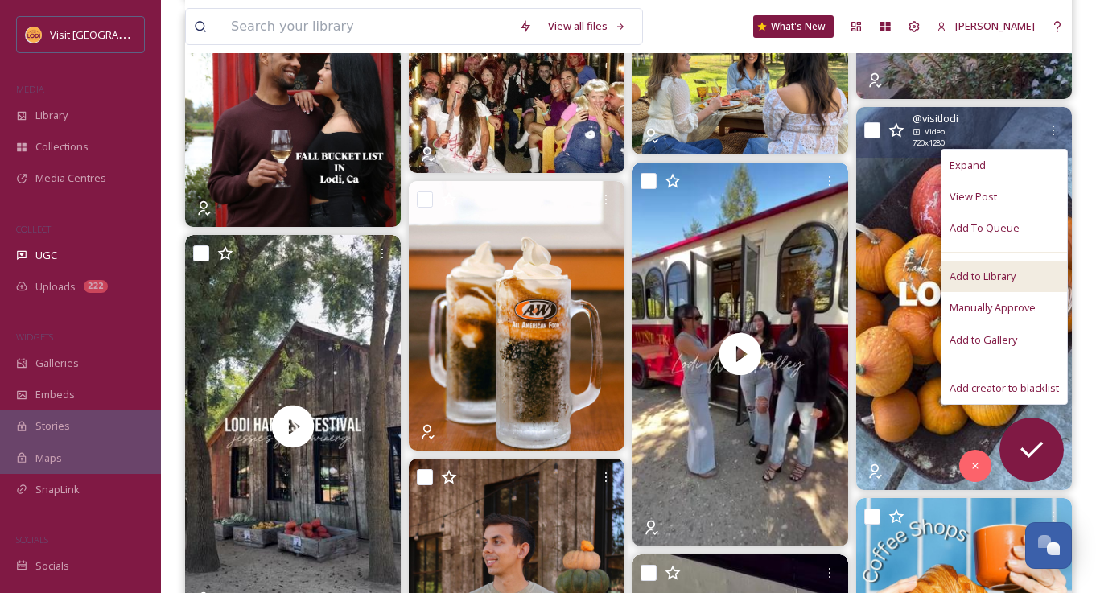
click at [996, 271] on span "Add to Library" at bounding box center [983, 276] width 66 height 15
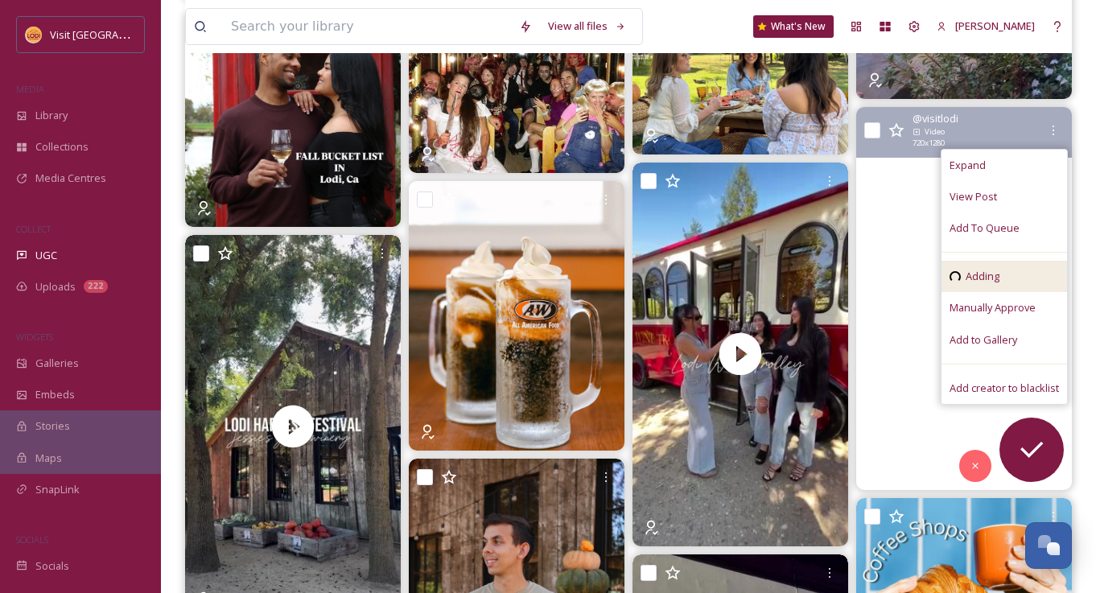
click at [890, 249] on video "Looking for Fall events in Lodi, California? 🍁🎃\aOur newest blog highlights all…" at bounding box center [964, 298] width 216 height 383
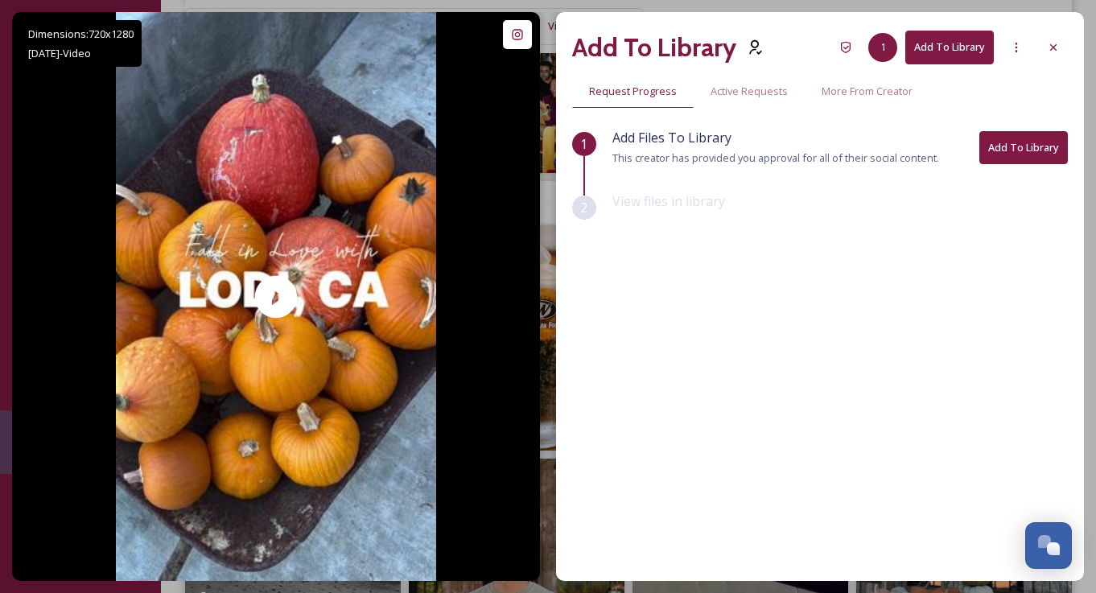
click at [955, 43] on button "Add To Library" at bounding box center [950, 47] width 89 height 33
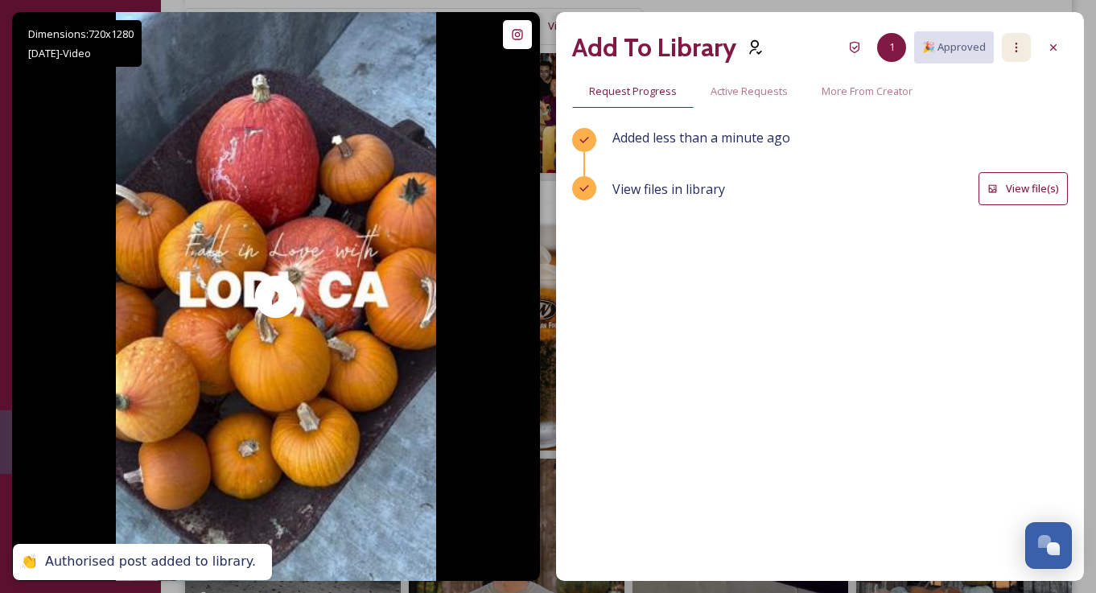
click at [1014, 43] on icon at bounding box center [1016, 47] width 13 height 13
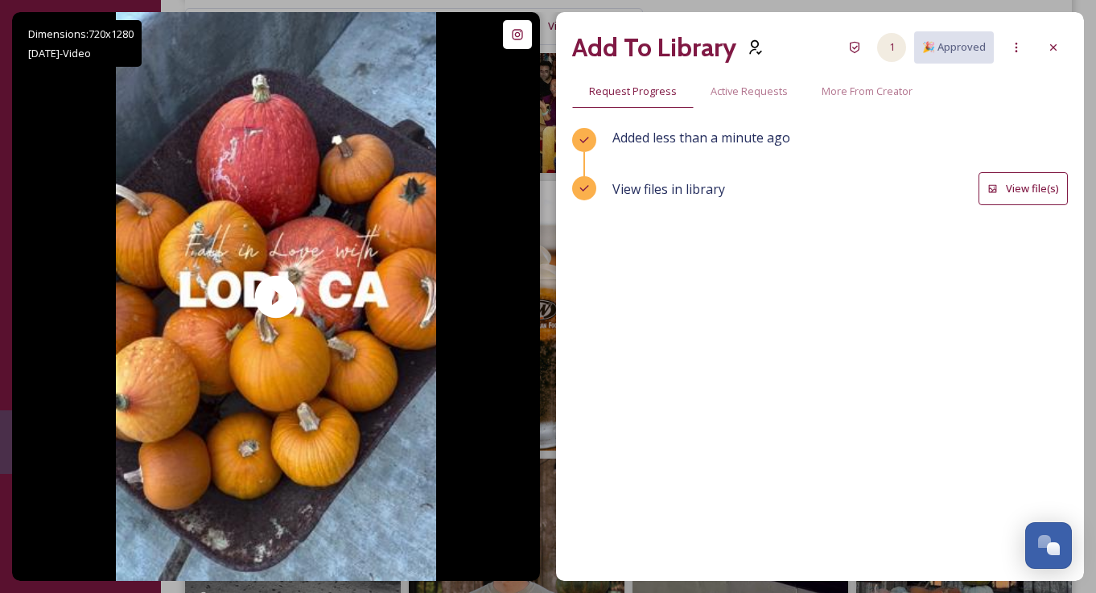
click at [890, 44] on div "1" at bounding box center [891, 47] width 29 height 29
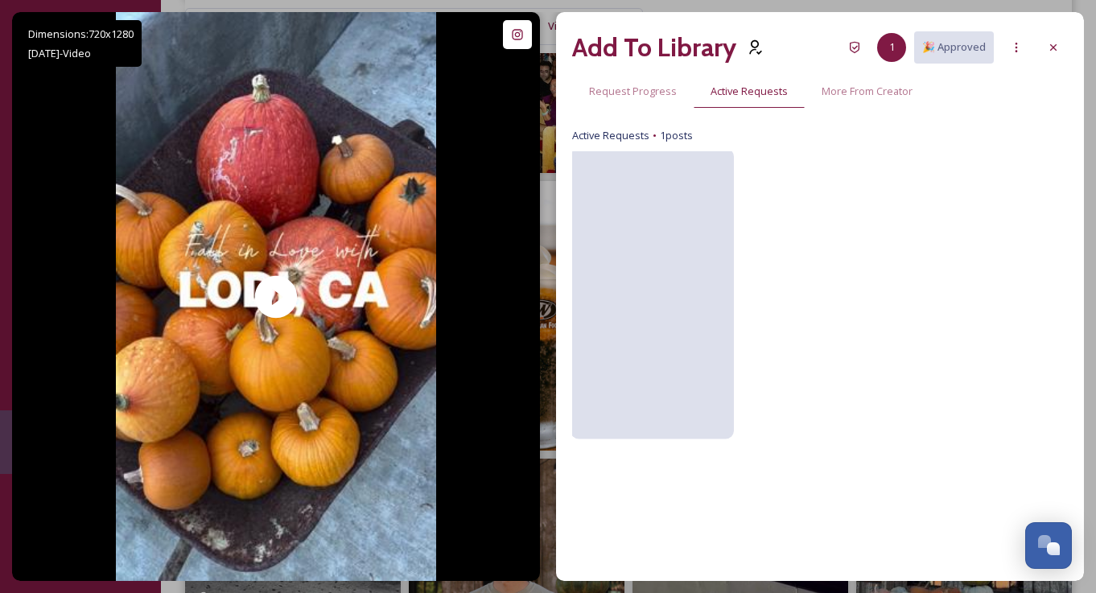
click at [682, 212] on video at bounding box center [652, 294] width 163 height 291
click at [681, 212] on video at bounding box center [652, 294] width 163 height 291
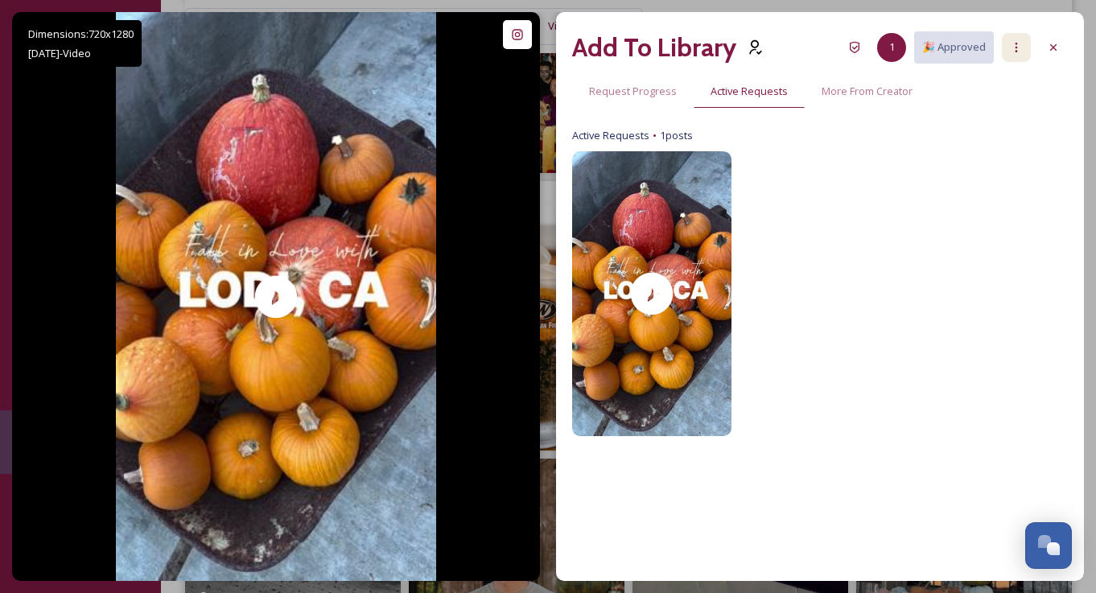
click at [1017, 49] on icon at bounding box center [1016, 47] width 13 height 13
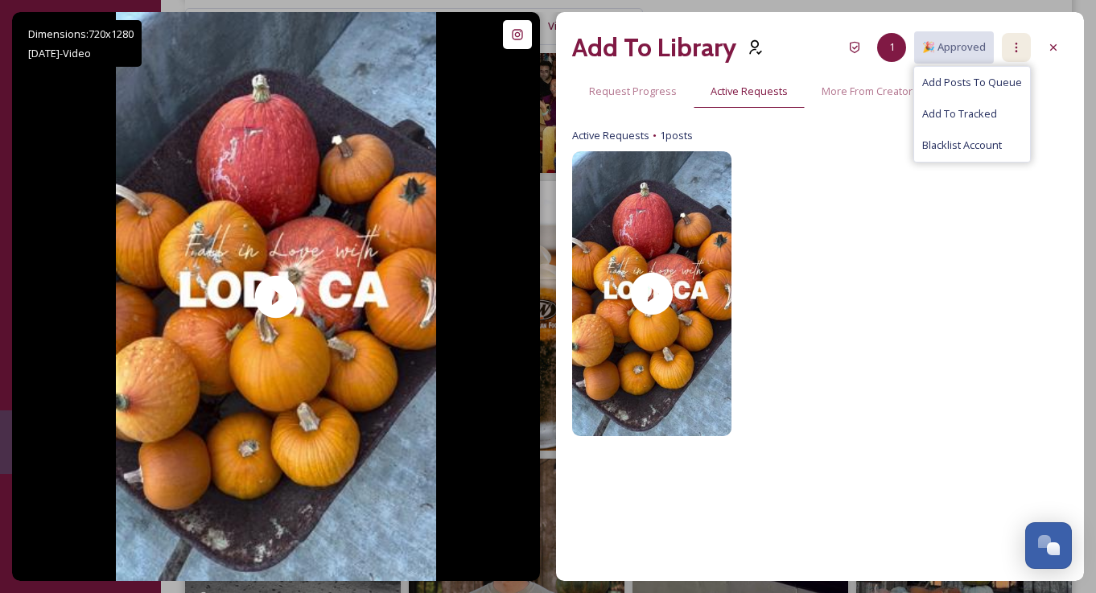
click at [1017, 49] on icon at bounding box center [1016, 47] width 13 height 13
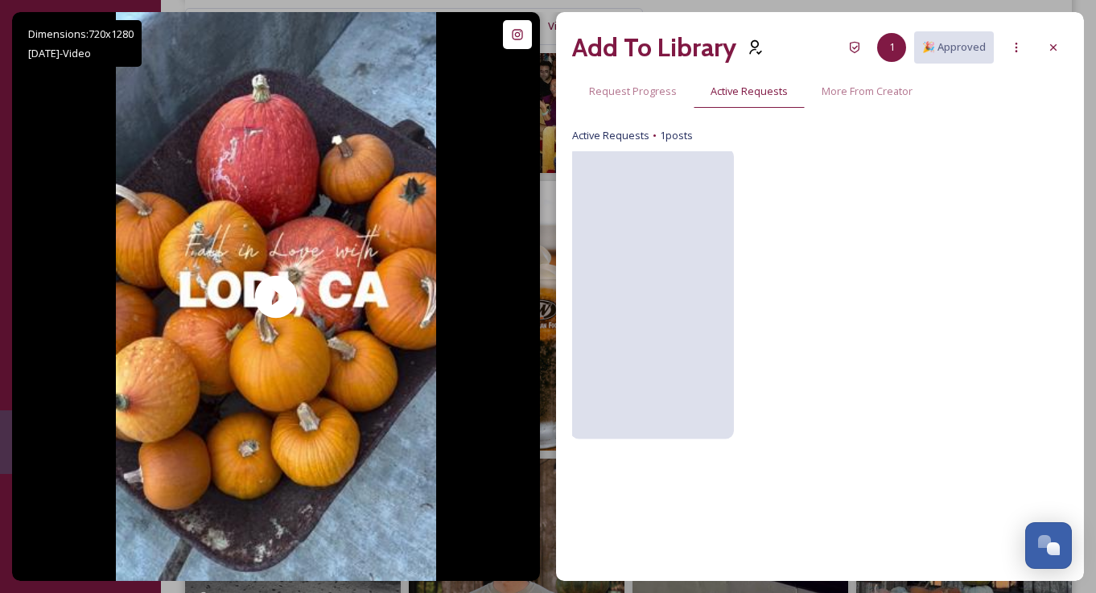
click at [662, 230] on video at bounding box center [652, 294] width 163 height 291
click at [627, 296] on video at bounding box center [652, 294] width 163 height 291
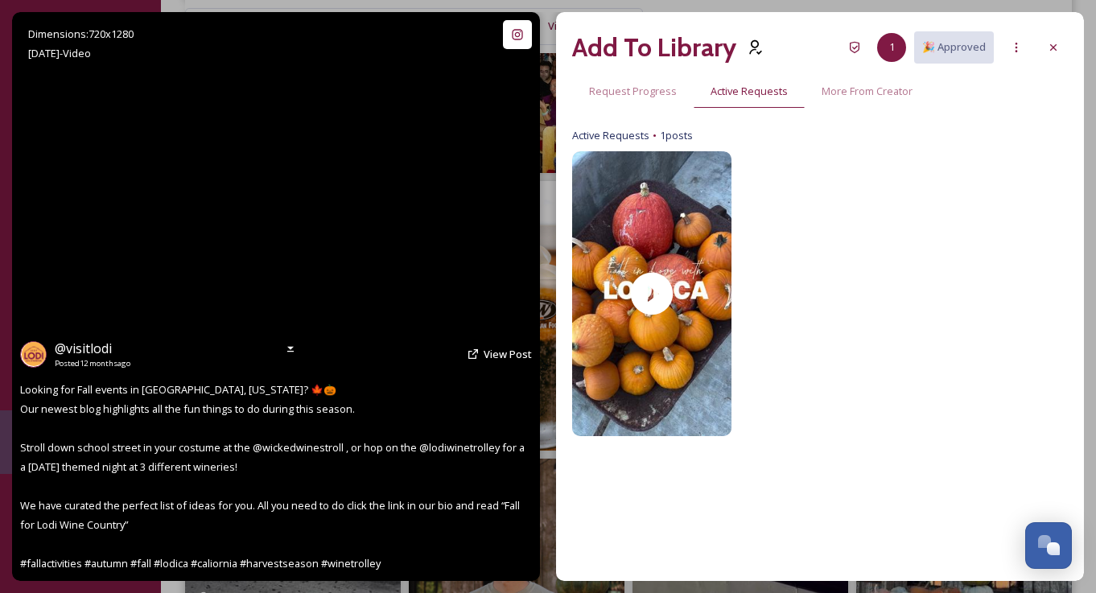
click at [332, 307] on video "Looking for Fall events in Lodi, California? 🍁🎃\aOur newest blog highlights all…" at bounding box center [276, 296] width 320 height 569
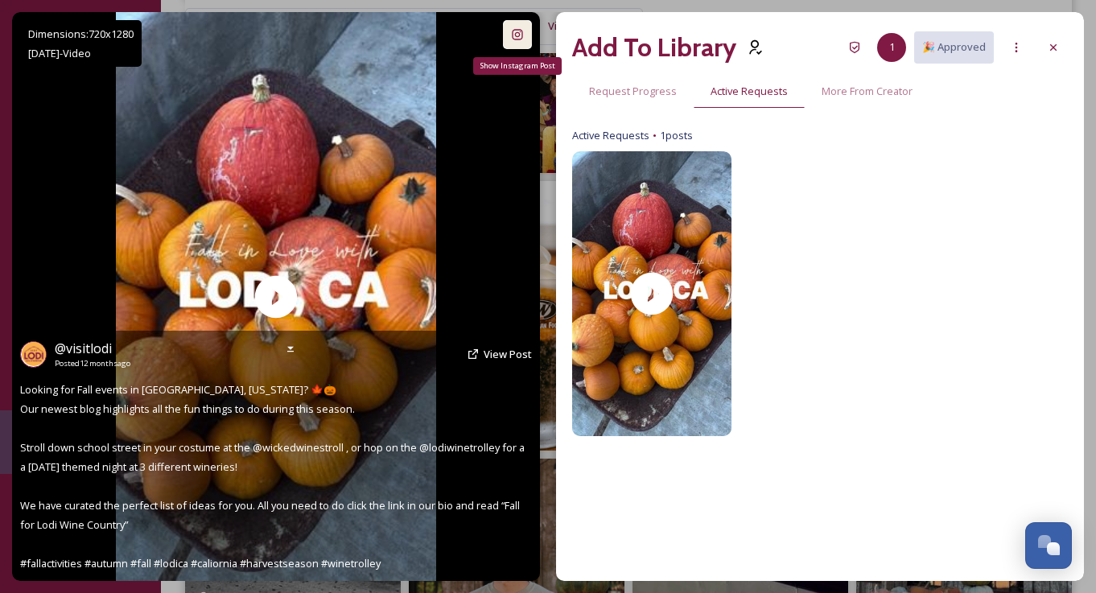
click at [520, 35] on icon at bounding box center [517, 34] width 13 height 13
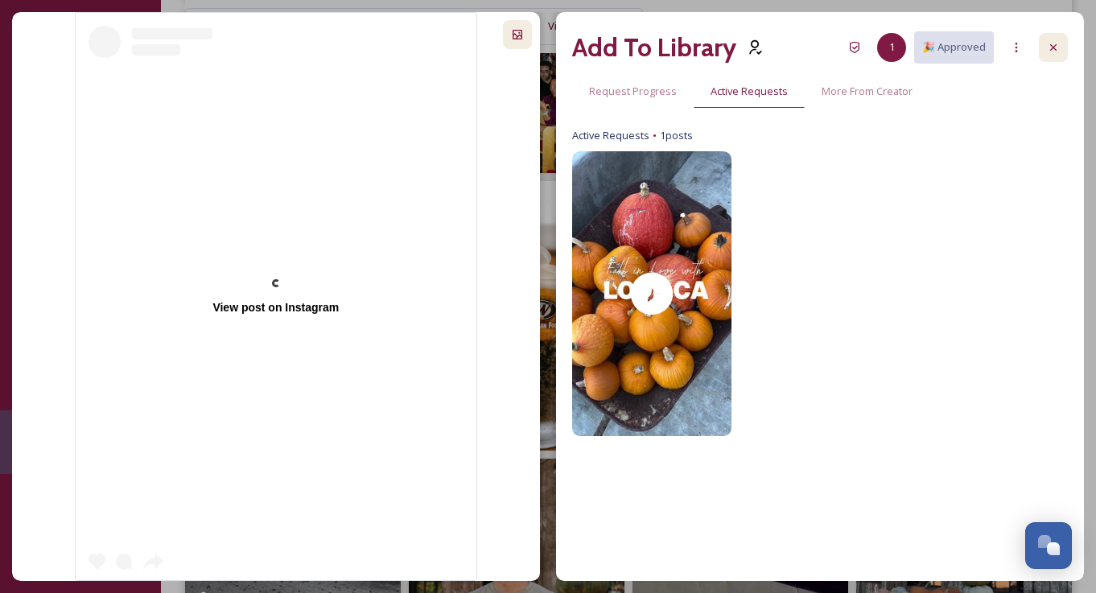
click at [1058, 44] on icon at bounding box center [1053, 47] width 13 height 13
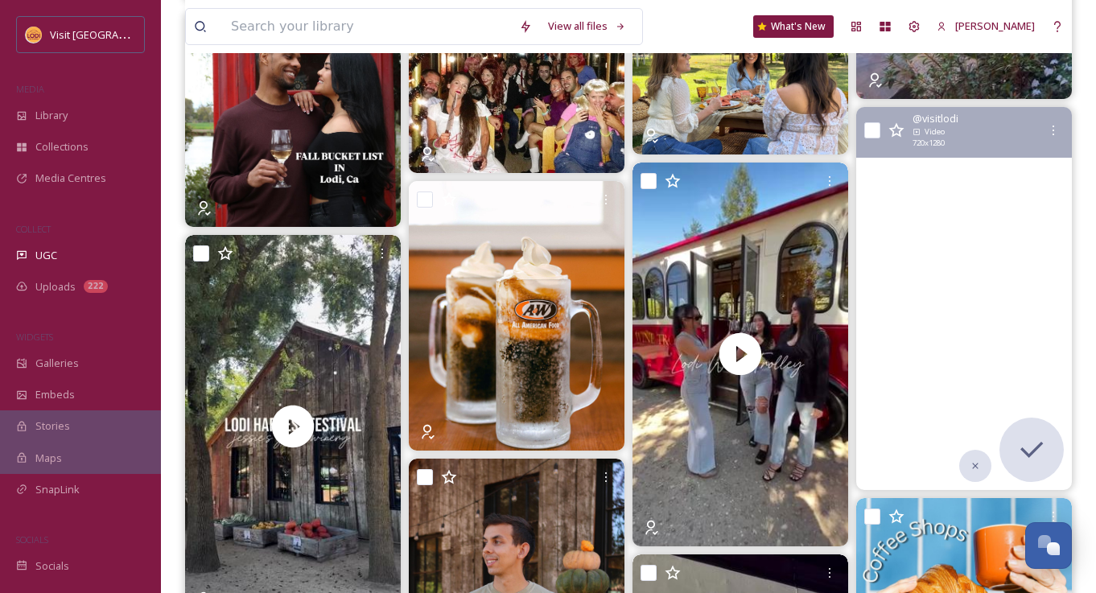
click at [936, 351] on video "Looking for Fall events in Lodi, California? 🍁🎃\aOur newest blog highlights all…" at bounding box center [964, 298] width 216 height 383
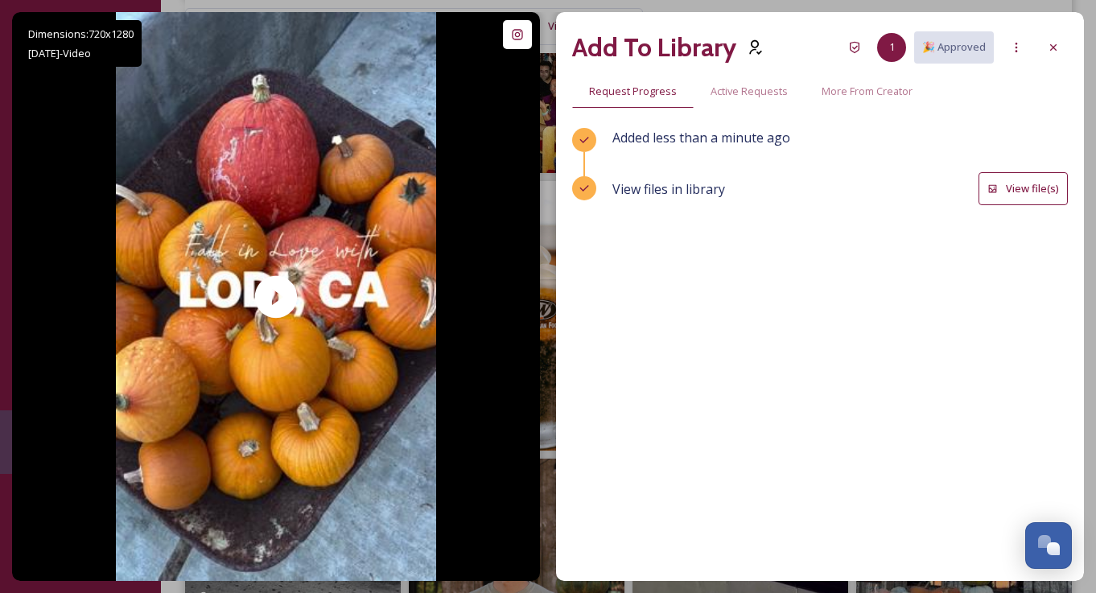
click at [1033, 192] on button "View file(s)" at bounding box center [1023, 188] width 89 height 33
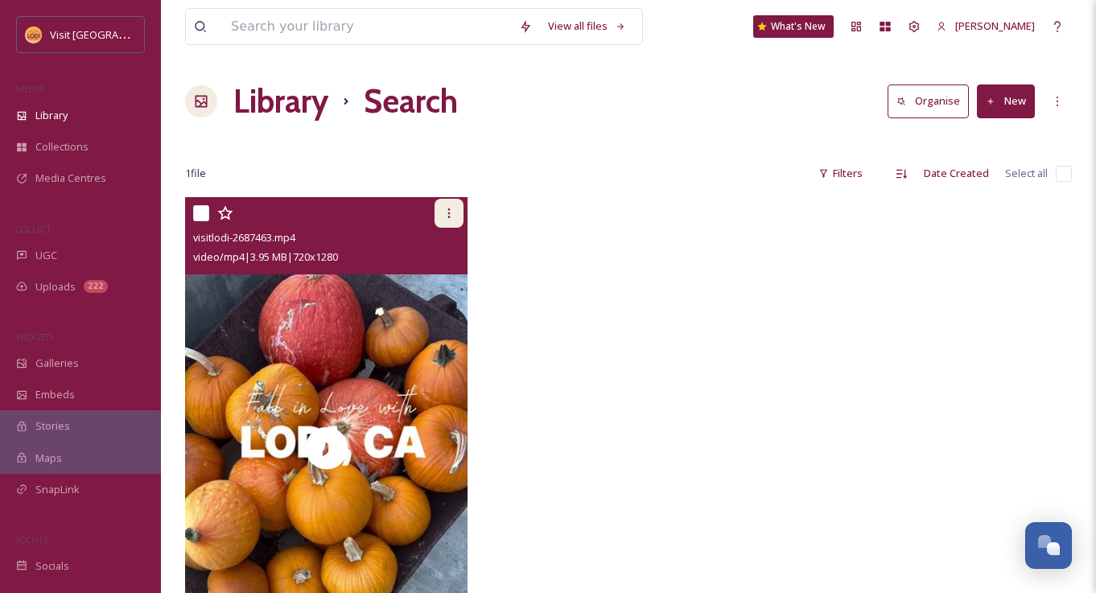
click at [448, 211] on icon at bounding box center [449, 213] width 13 height 13
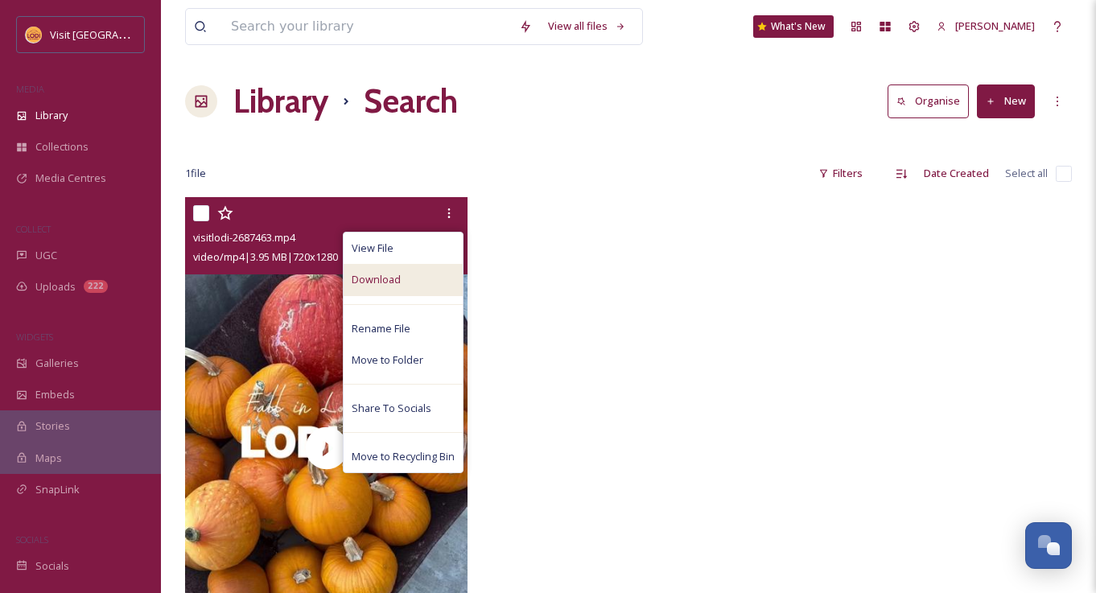
click at [422, 277] on div "Download" at bounding box center [403, 279] width 119 height 31
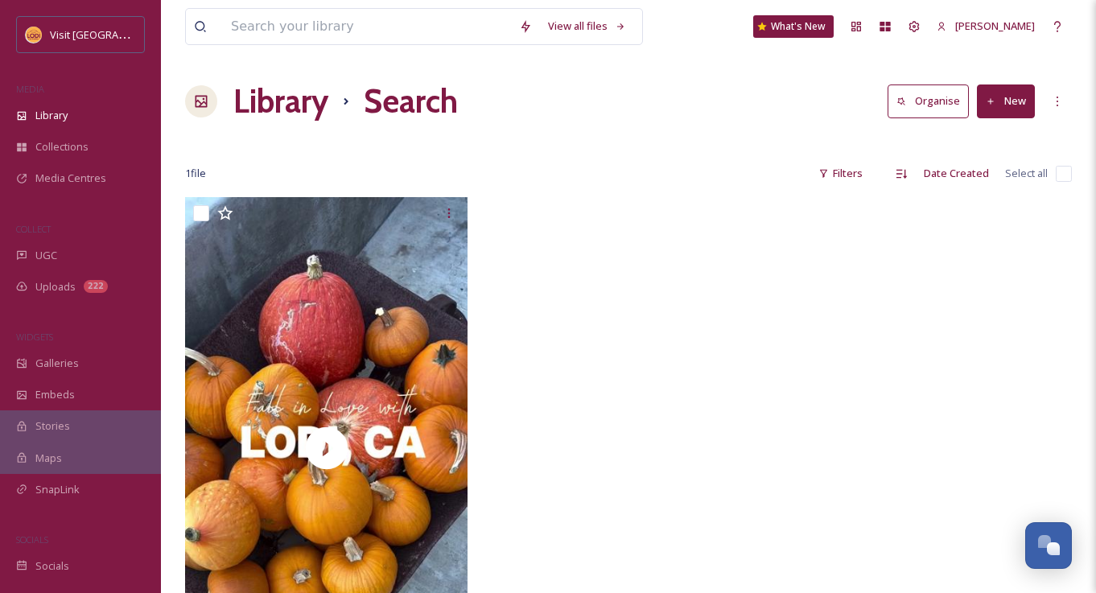
click at [599, 83] on div "Library Search Organise New" at bounding box center [628, 101] width 887 height 48
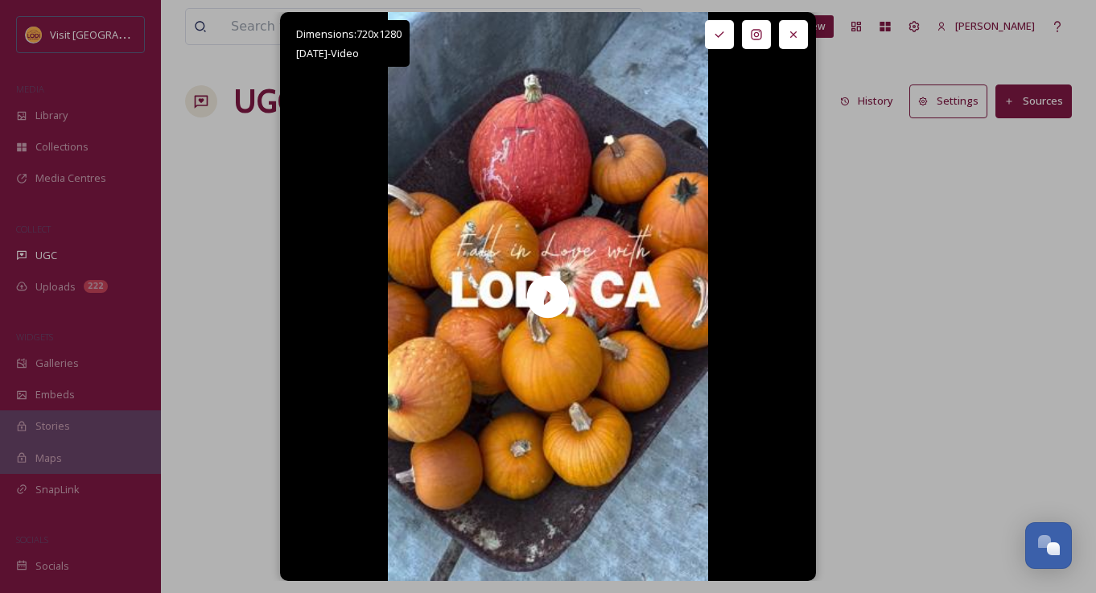
click at [206, 189] on div "Dimensions: 720 x 1280 Oct 09 - Video @ visitlodi Posted 12 months ago View Pos…" at bounding box center [548, 296] width 1072 height 569
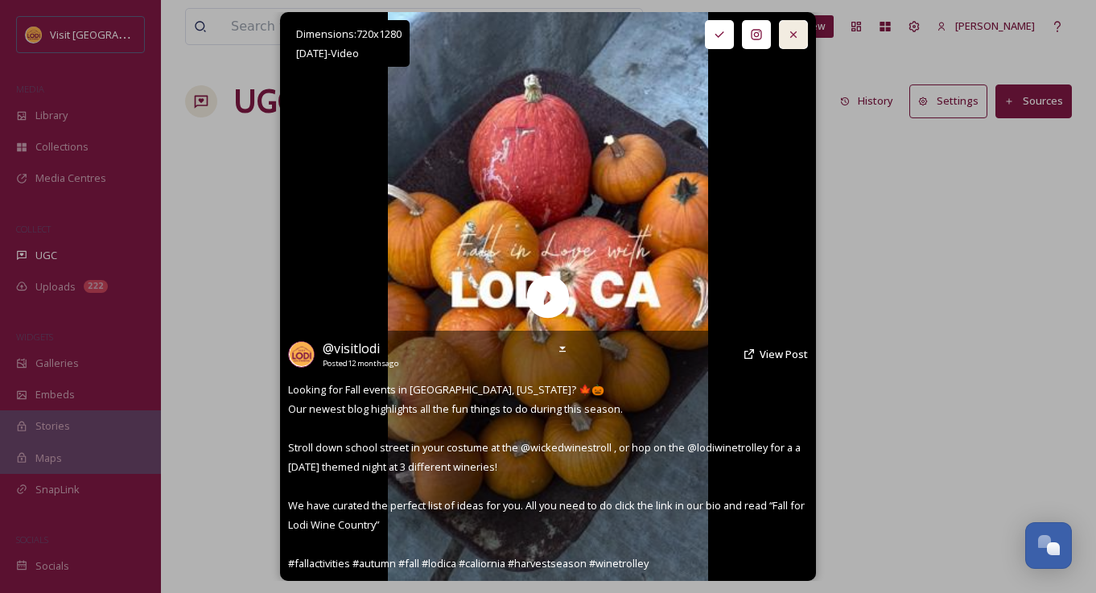
click at [794, 31] on icon at bounding box center [793, 34] width 13 height 13
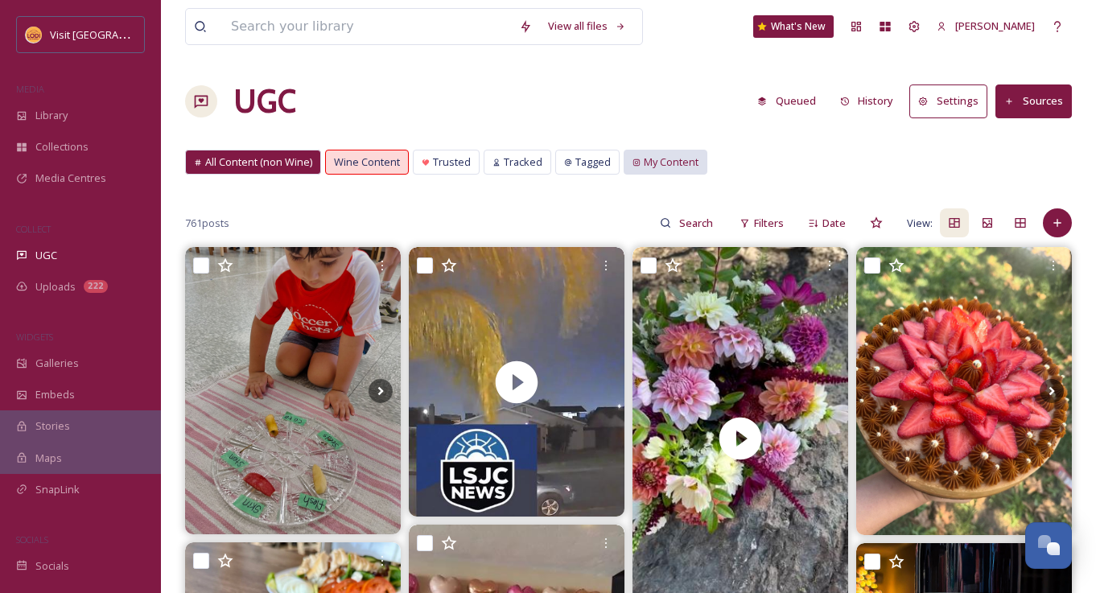
click at [662, 155] on span "My Content" at bounding box center [671, 162] width 55 height 15
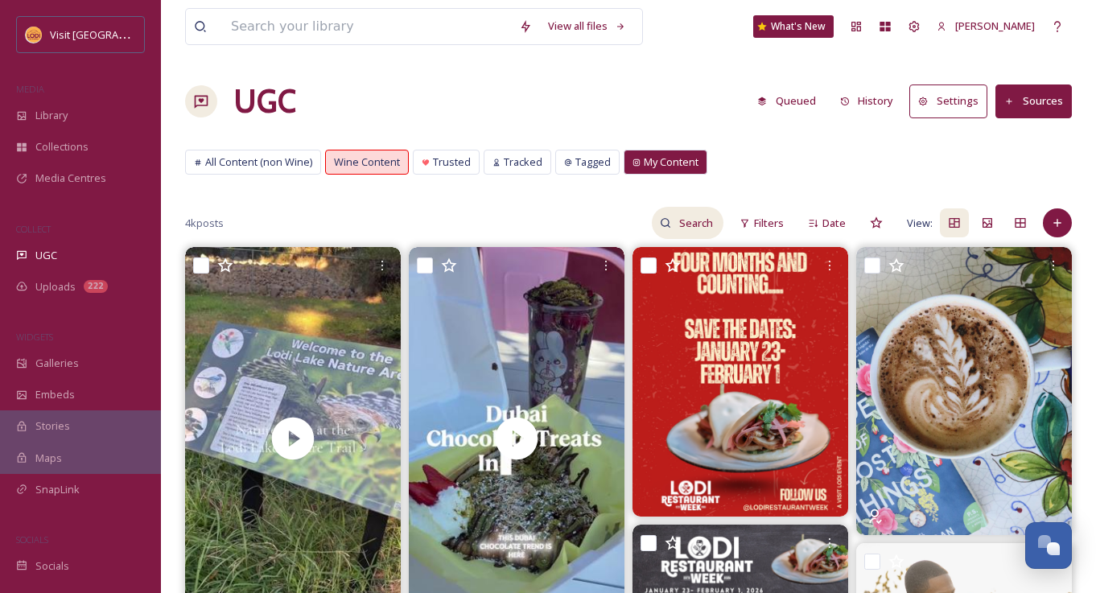
click at [687, 223] on input at bounding box center [697, 223] width 52 height 32
type input "fall"
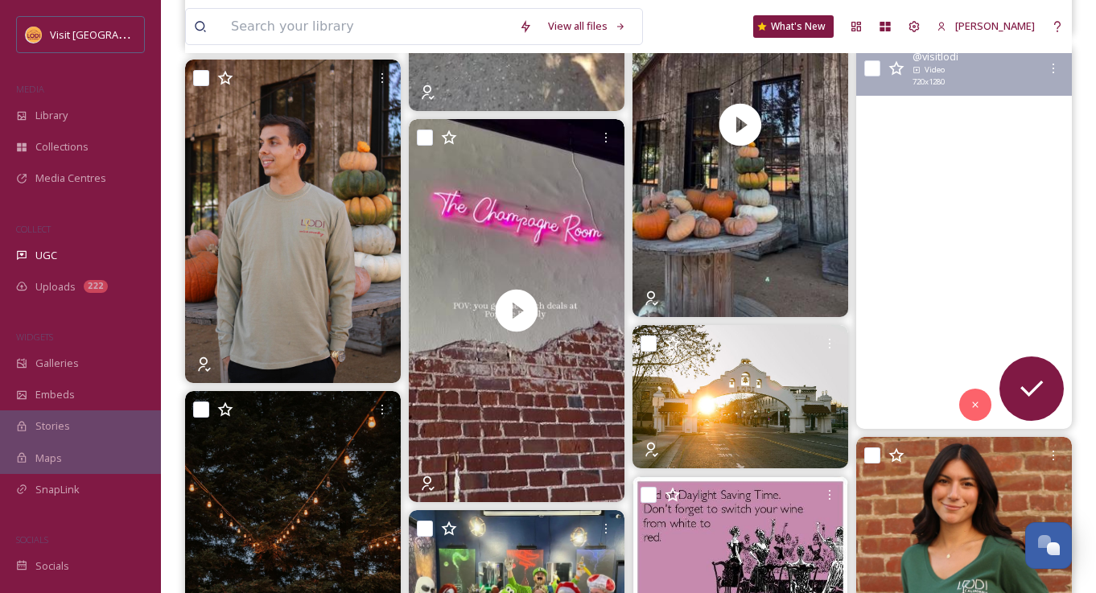
scroll to position [964, 0]
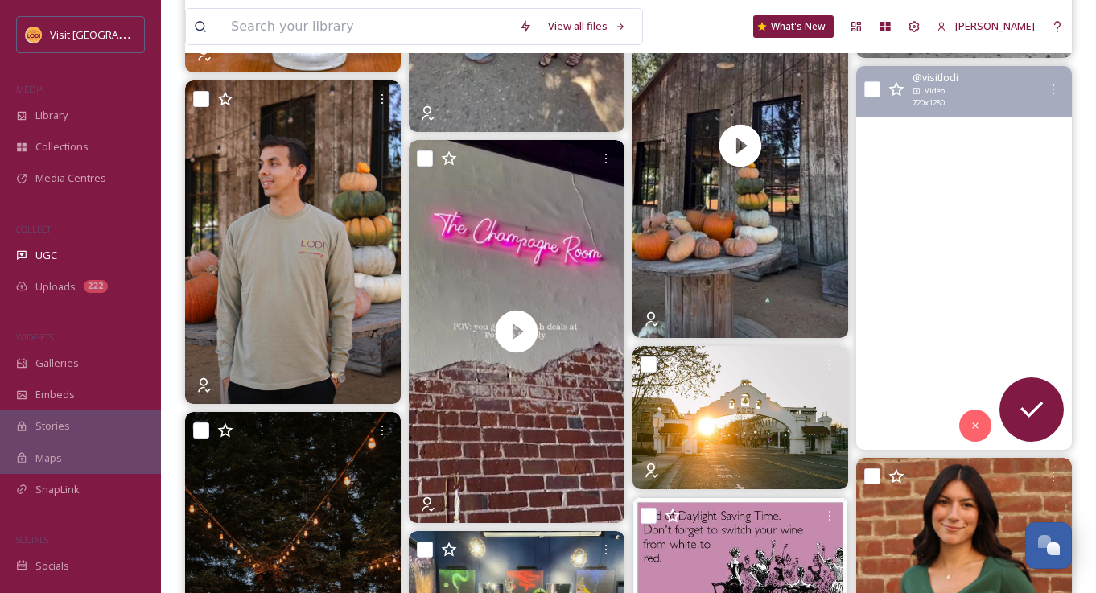
click at [986, 192] on video "Lodi will look like this in a couple months! Here’s your reminder to book a tri…" at bounding box center [964, 257] width 216 height 383
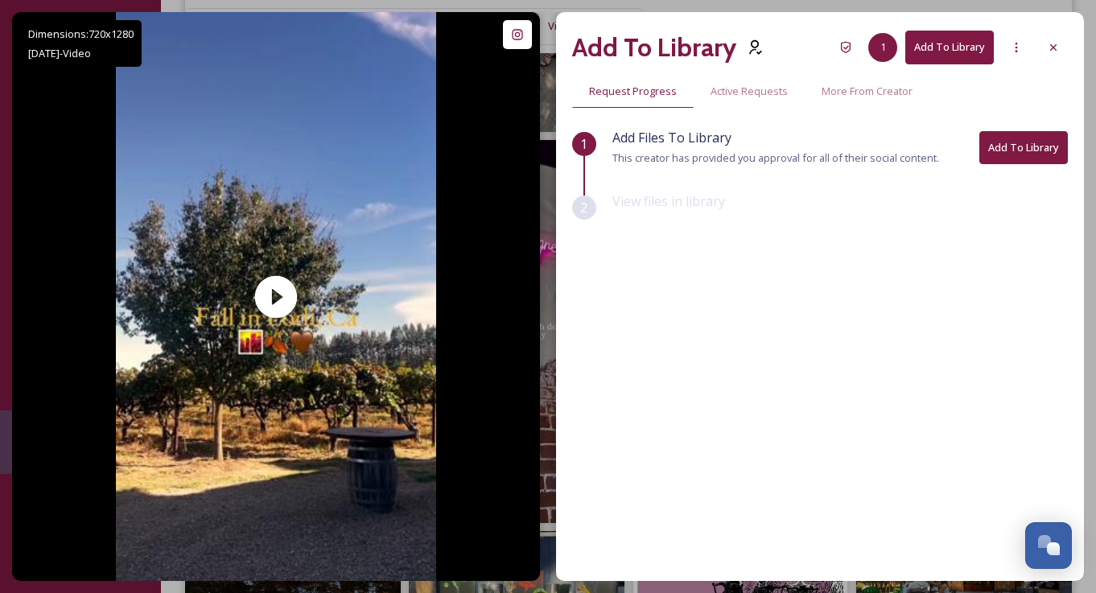
click at [1026, 145] on button "Add To Library" at bounding box center [1024, 147] width 89 height 33
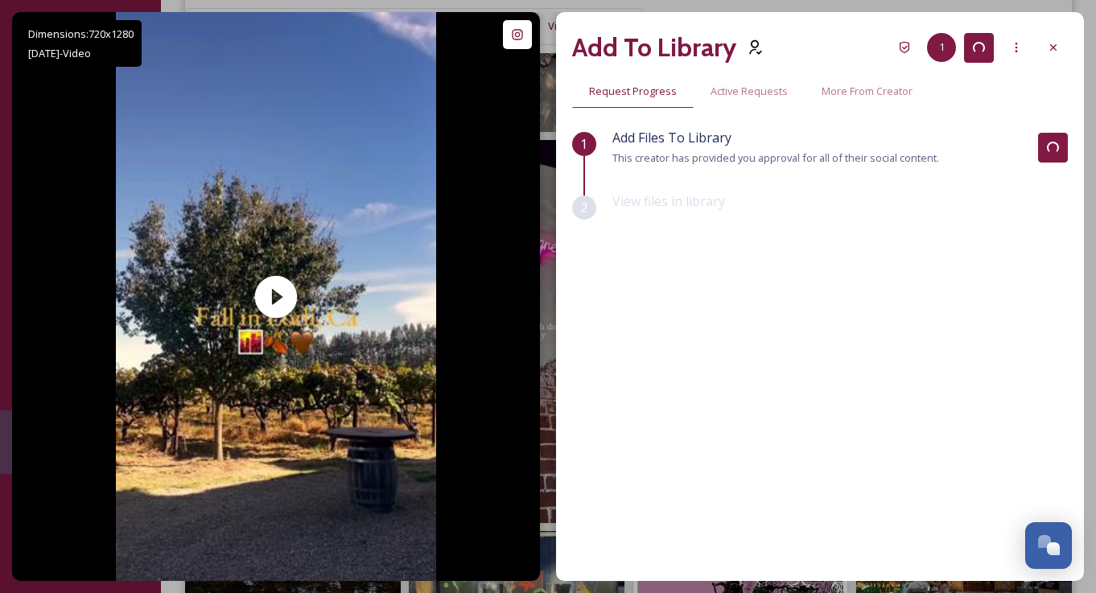
click at [939, 232] on div "View files in library" at bounding box center [841, 214] width 456 height 44
click at [940, 236] on div "1 Add Files To Library This creator has provided you approval for all of their …" at bounding box center [820, 312] width 496 height 369
click at [689, 300] on div "1 Add Files To Library This creator has provided you approval for all of their …" at bounding box center [820, 312] width 496 height 369
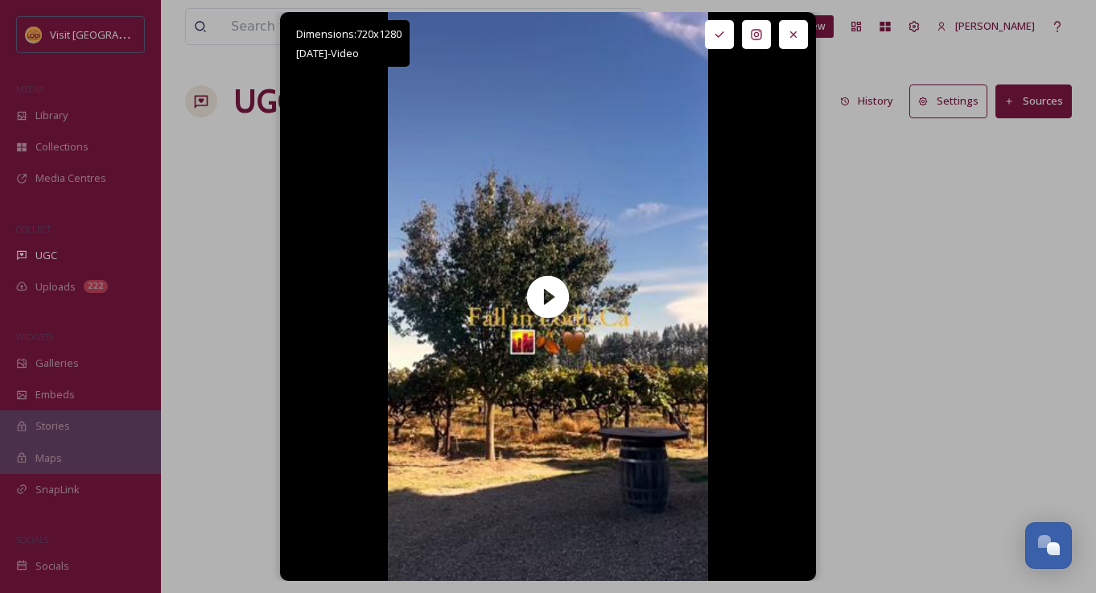
click at [856, 194] on div "Dimensions: 720 x [DATE] - Video @ visitlodi Posted about [DATE] View Post Lodi…" at bounding box center [548, 296] width 1072 height 569
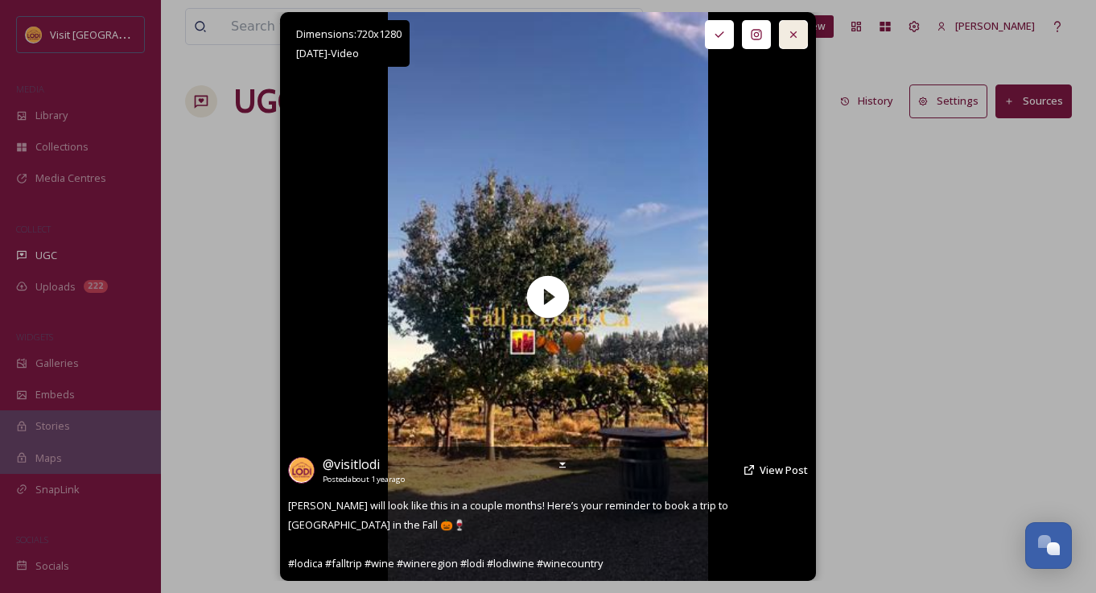
click at [791, 37] on icon at bounding box center [793, 34] width 13 height 13
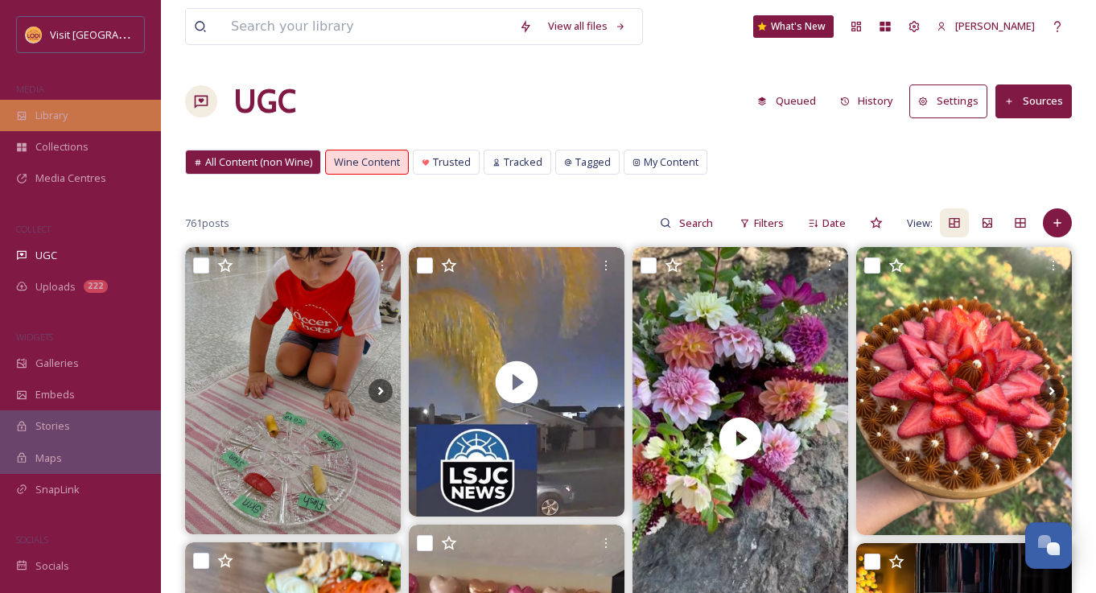
click at [53, 109] on span "Library" at bounding box center [51, 115] width 32 height 15
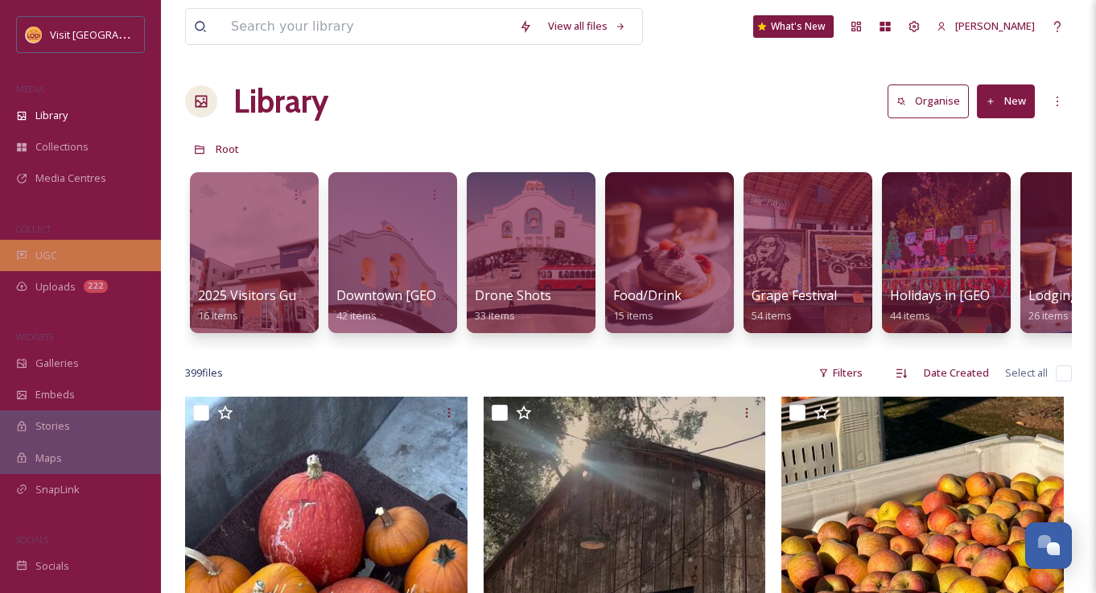
click at [59, 245] on div "UGC" at bounding box center [80, 255] width 161 height 31
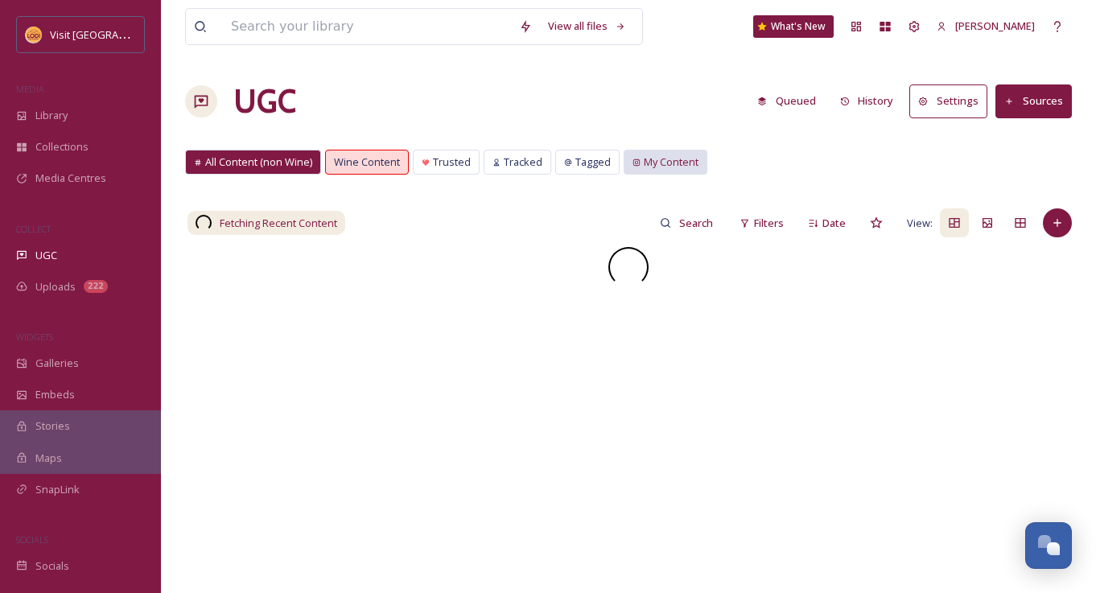
click at [654, 166] on span "My Content" at bounding box center [671, 162] width 55 height 15
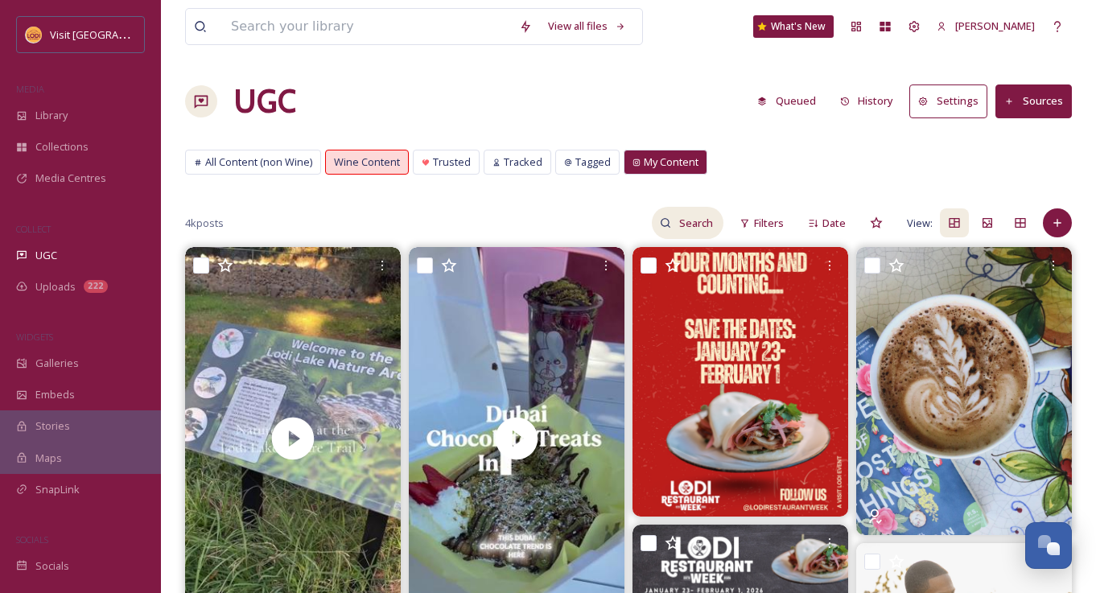
click at [694, 223] on input at bounding box center [697, 223] width 52 height 32
type input "fall"
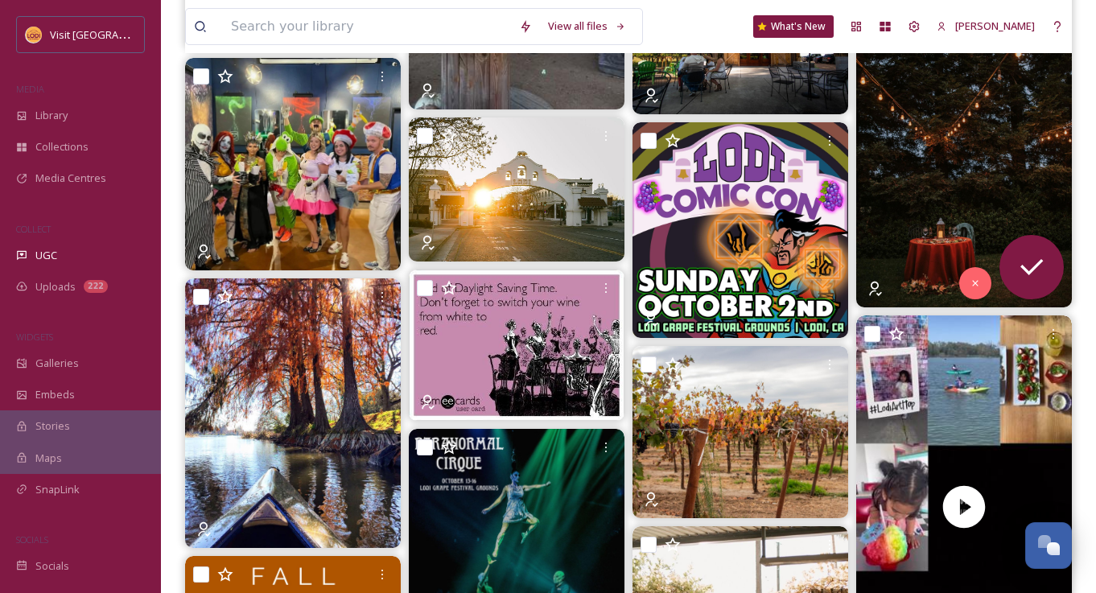
scroll to position [1380, 0]
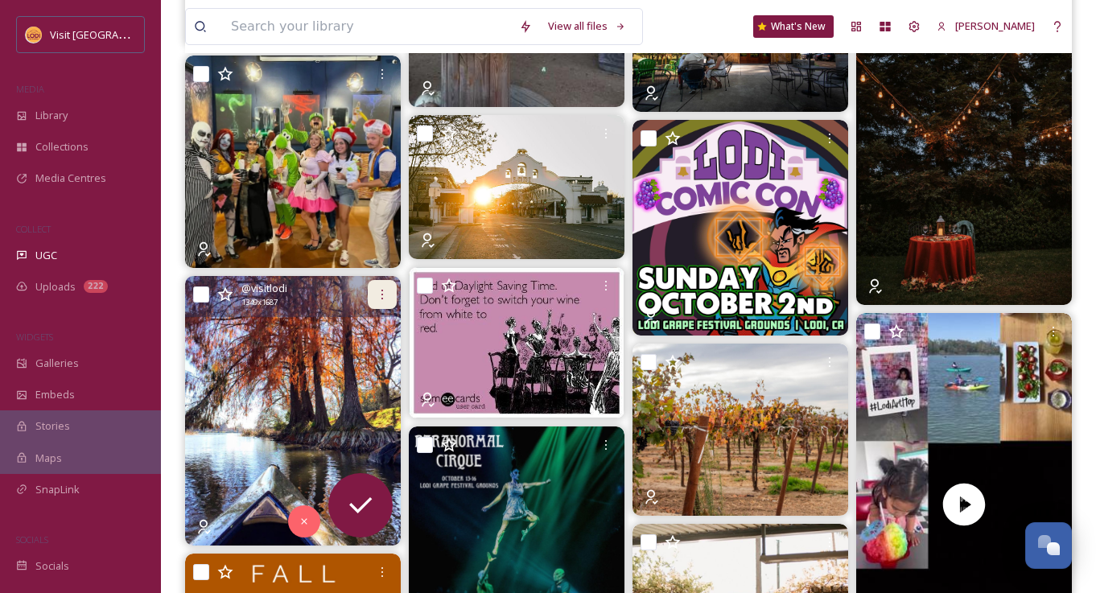
click at [379, 295] on icon at bounding box center [382, 294] width 13 height 13
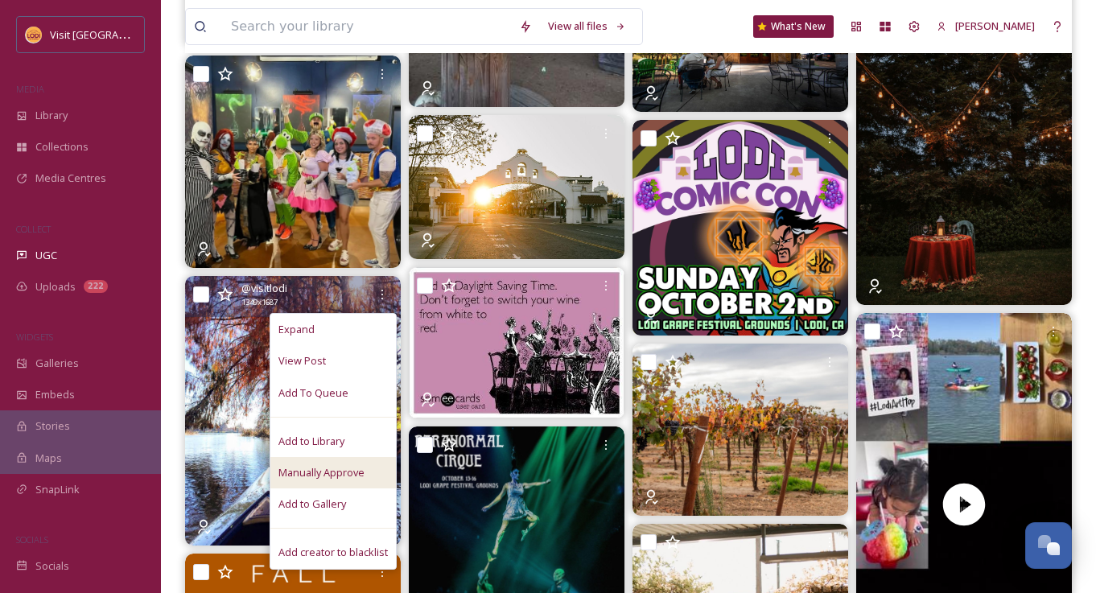
click at [312, 465] on span "Manually Approve" at bounding box center [321, 472] width 86 height 15
click at [311, 444] on span "Add to Library" at bounding box center [311, 441] width 66 height 15
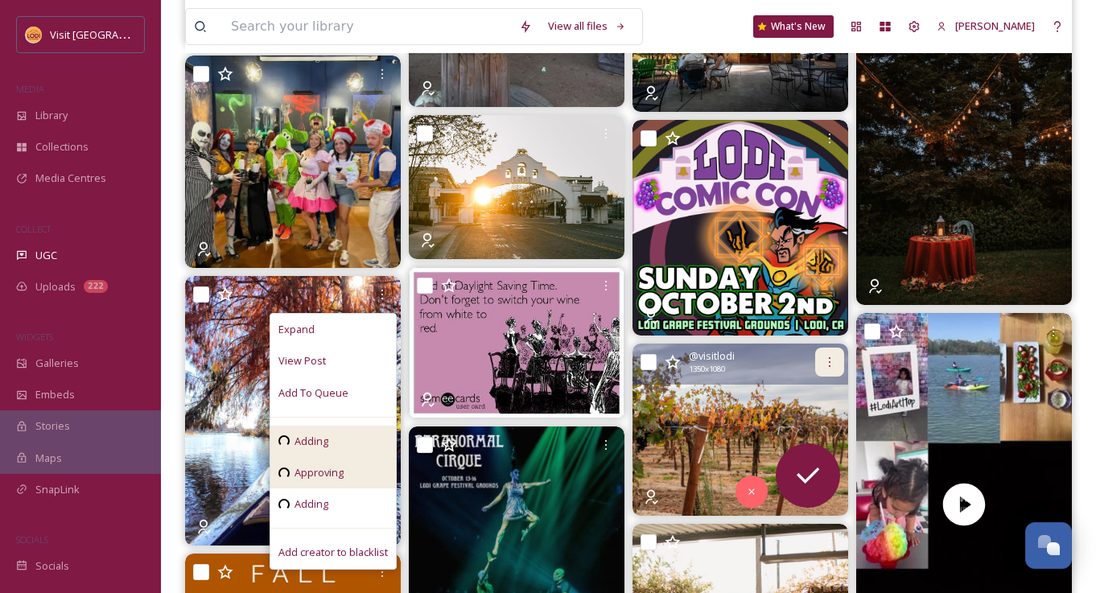
click at [832, 357] on icon at bounding box center [829, 362] width 13 height 13
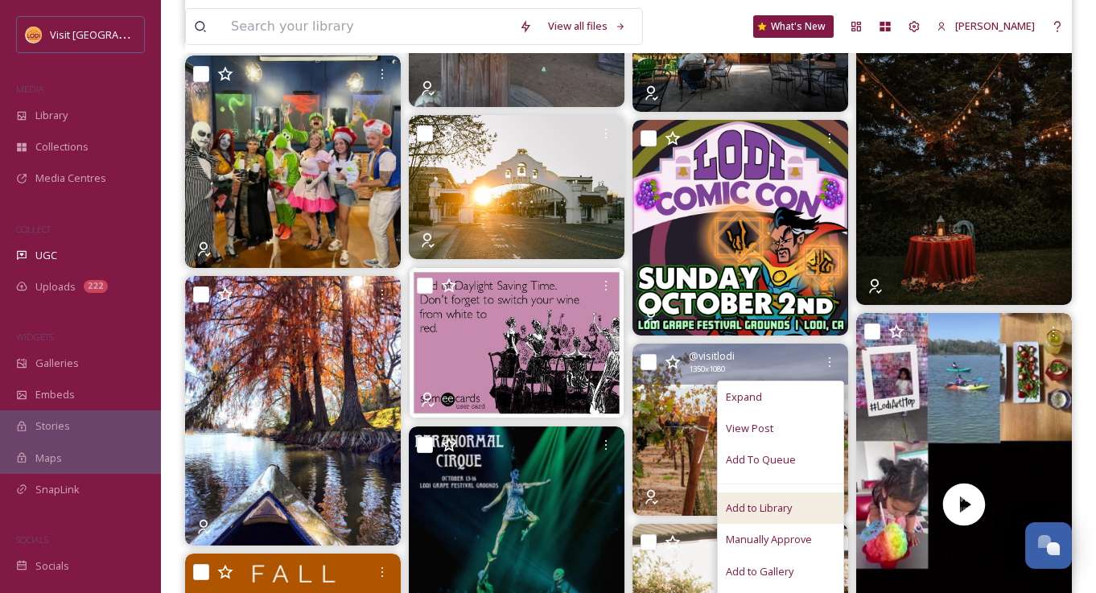
click at [756, 512] on span "Add to Library" at bounding box center [759, 508] width 66 height 15
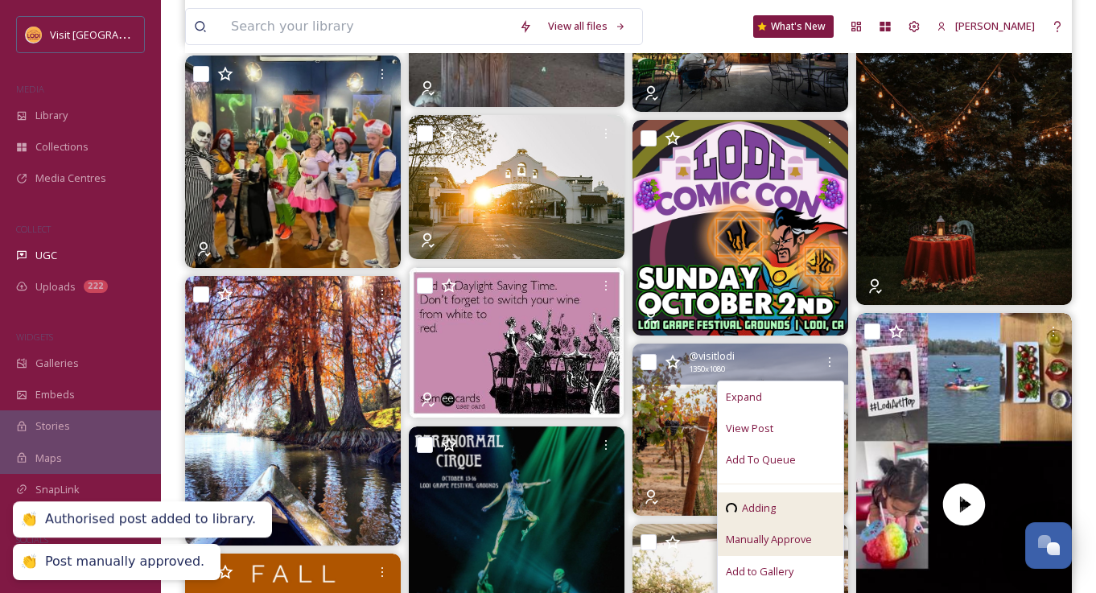
click at [759, 534] on span "Manually Approve" at bounding box center [769, 539] width 86 height 15
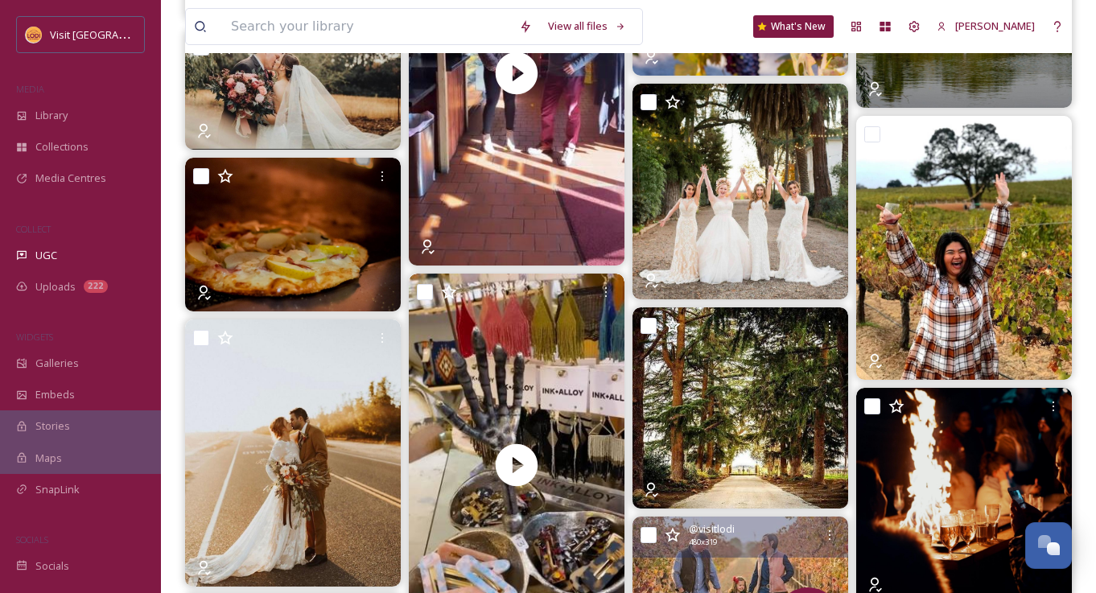
scroll to position [2801, 0]
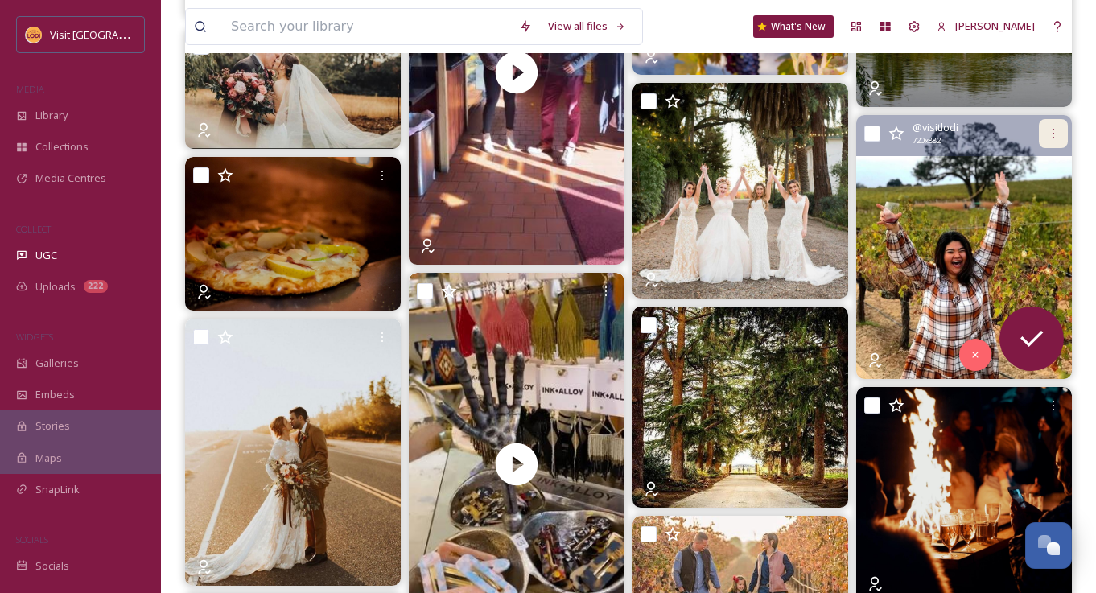
click at [1052, 133] on icon at bounding box center [1053, 133] width 13 height 13
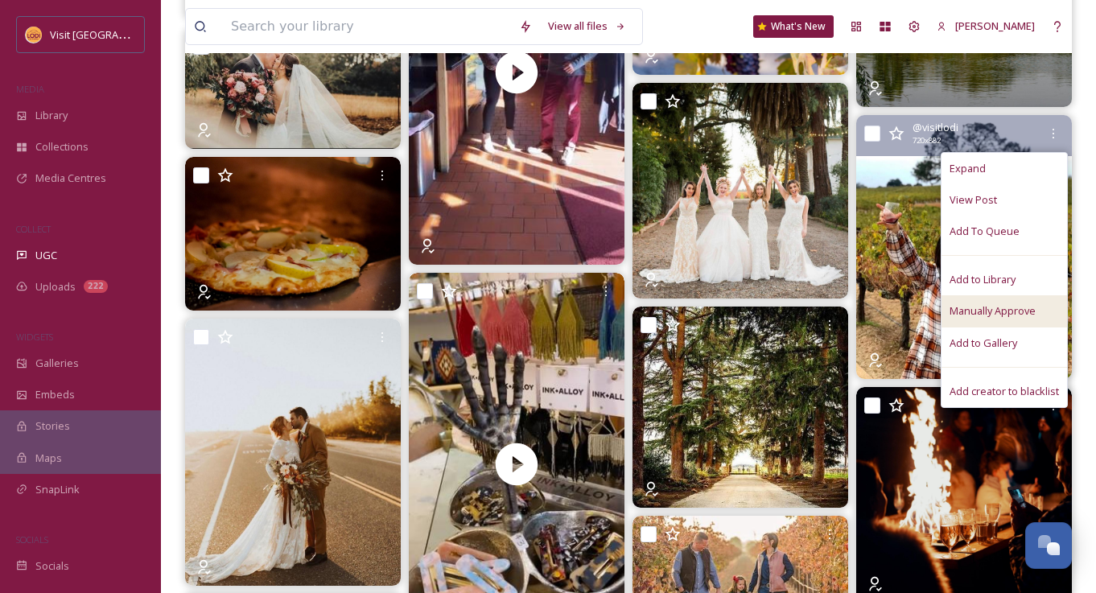
click at [974, 299] on div "Manually Approve" at bounding box center [1005, 310] width 126 height 31
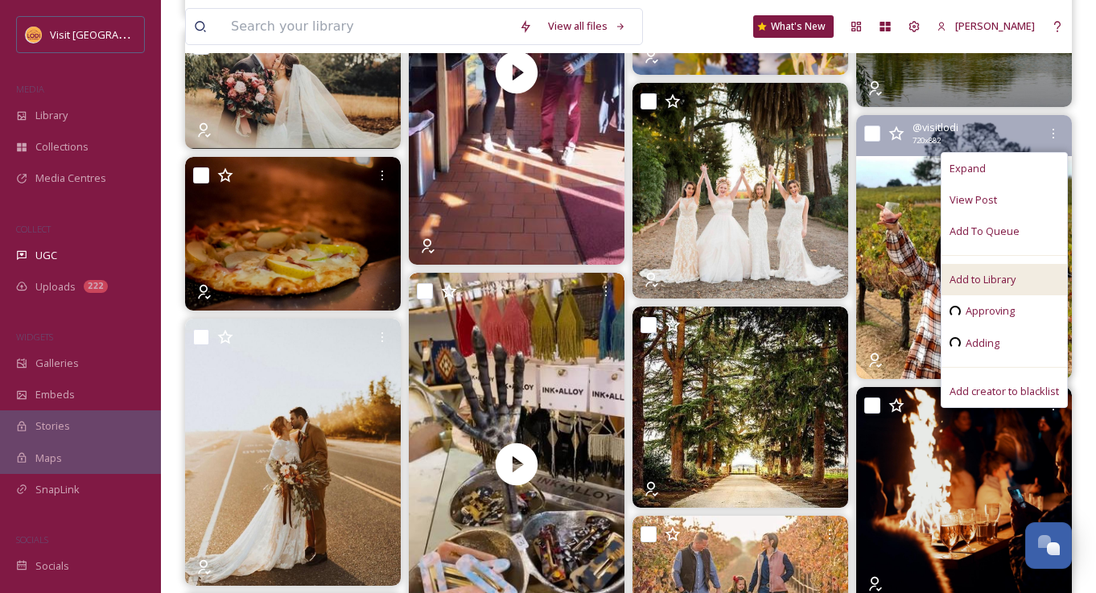
click at [980, 278] on span "Add to Library" at bounding box center [983, 279] width 66 height 15
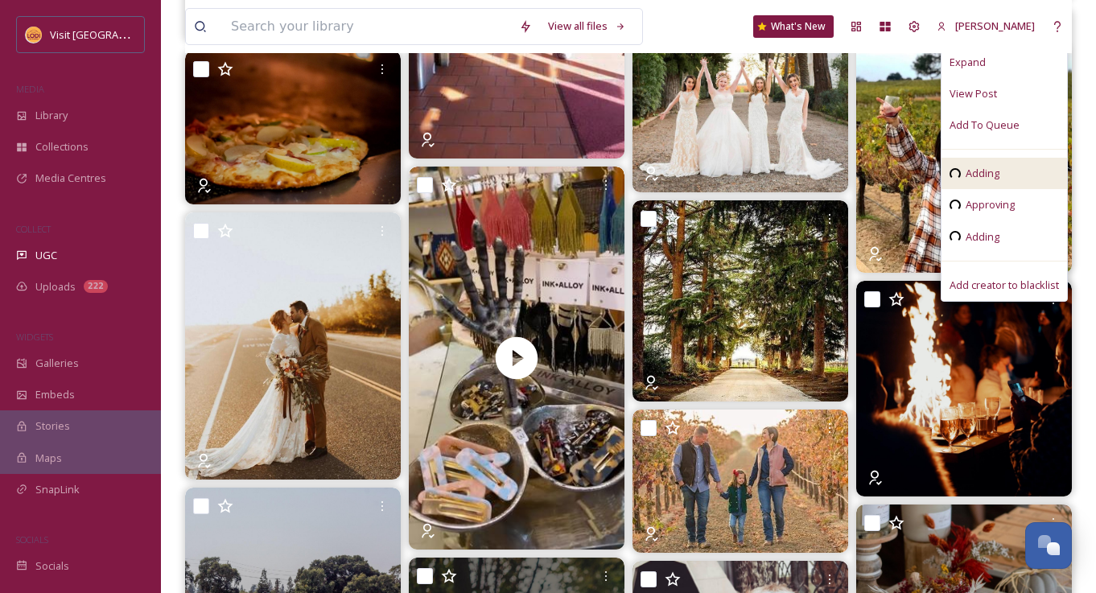
scroll to position [2912, 0]
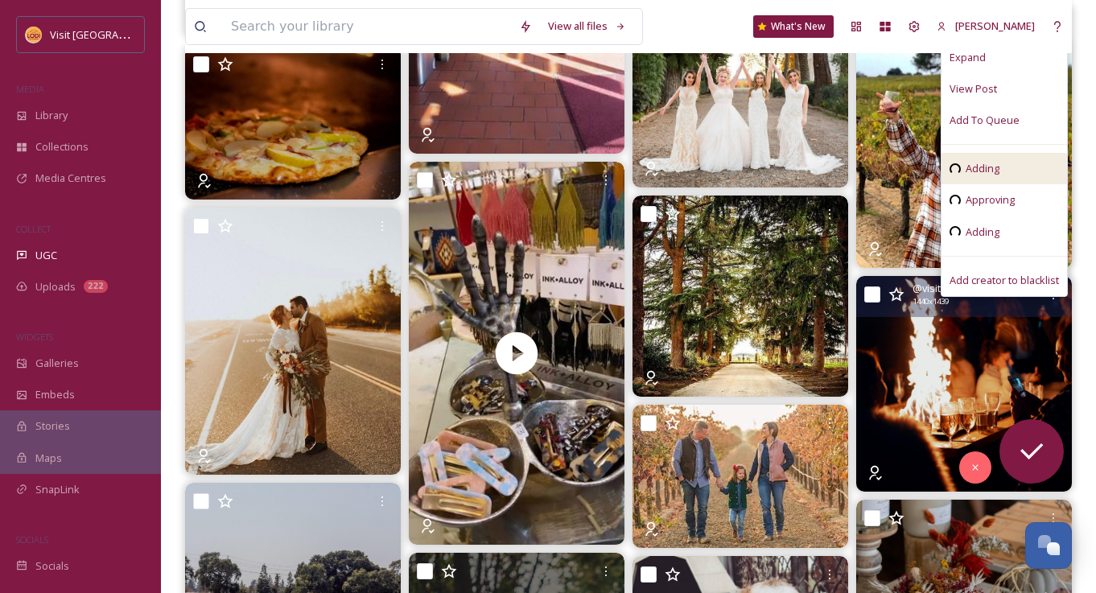
click at [918, 402] on img at bounding box center [964, 384] width 216 height 216
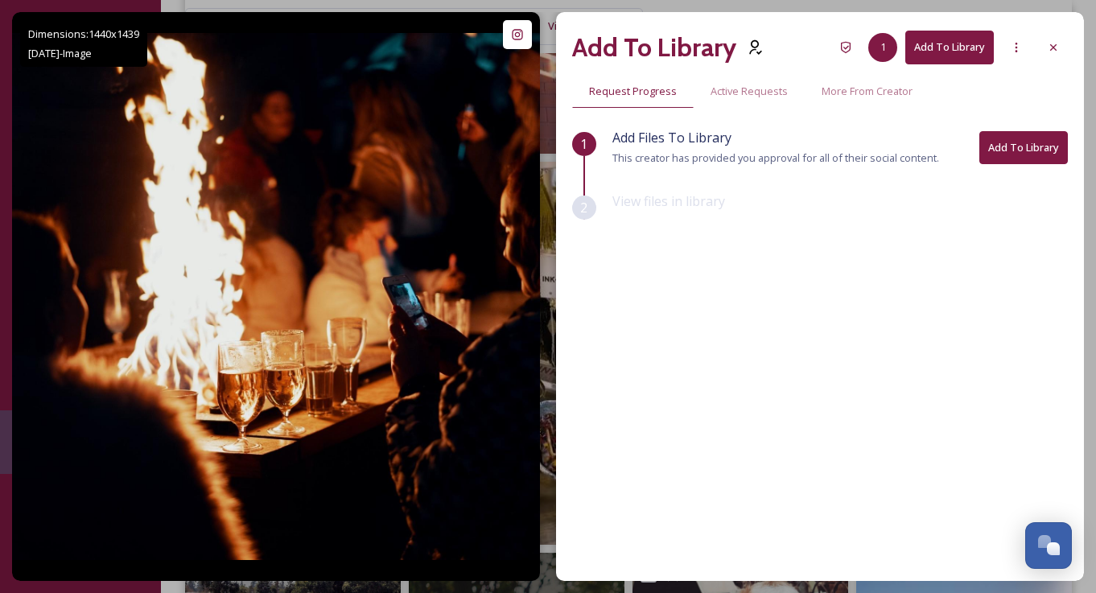
click at [1025, 143] on button "Add To Library" at bounding box center [1024, 147] width 89 height 33
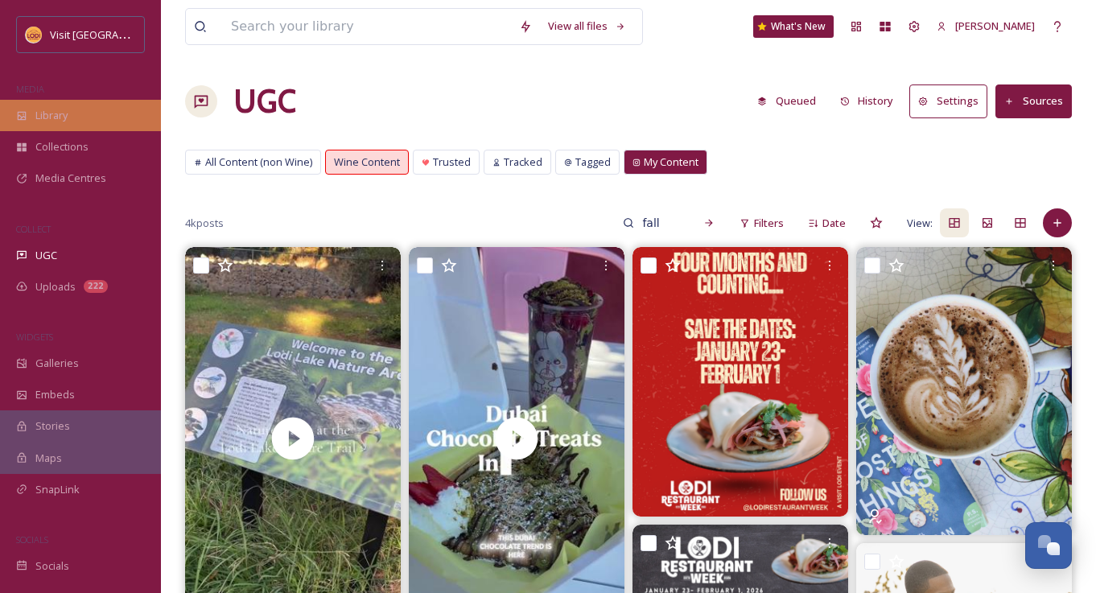
click at [67, 108] on span "Library" at bounding box center [51, 115] width 32 height 15
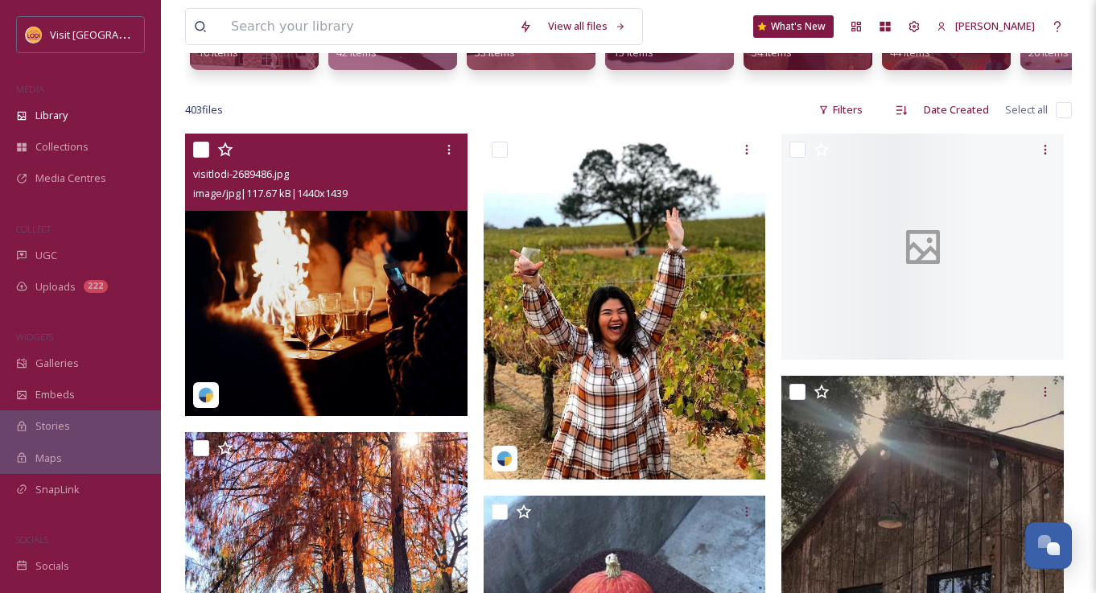
scroll to position [266, 0]
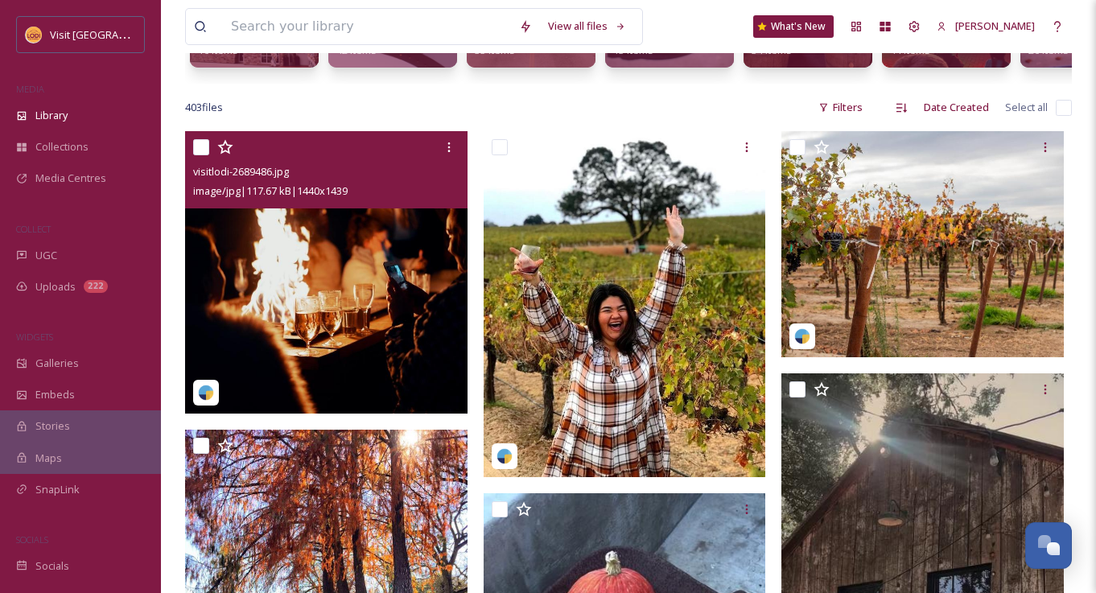
click at [200, 147] on input "checkbox" at bounding box center [201, 147] width 16 height 16
checkbox input "true"
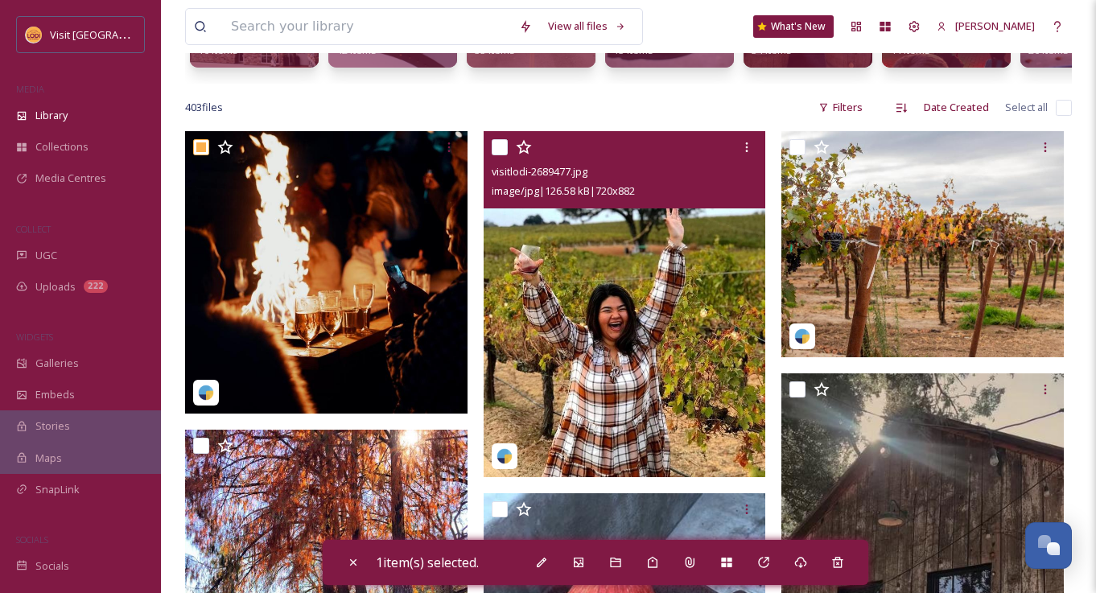
click at [492, 142] on input "checkbox" at bounding box center [500, 147] width 16 height 16
checkbox input "true"
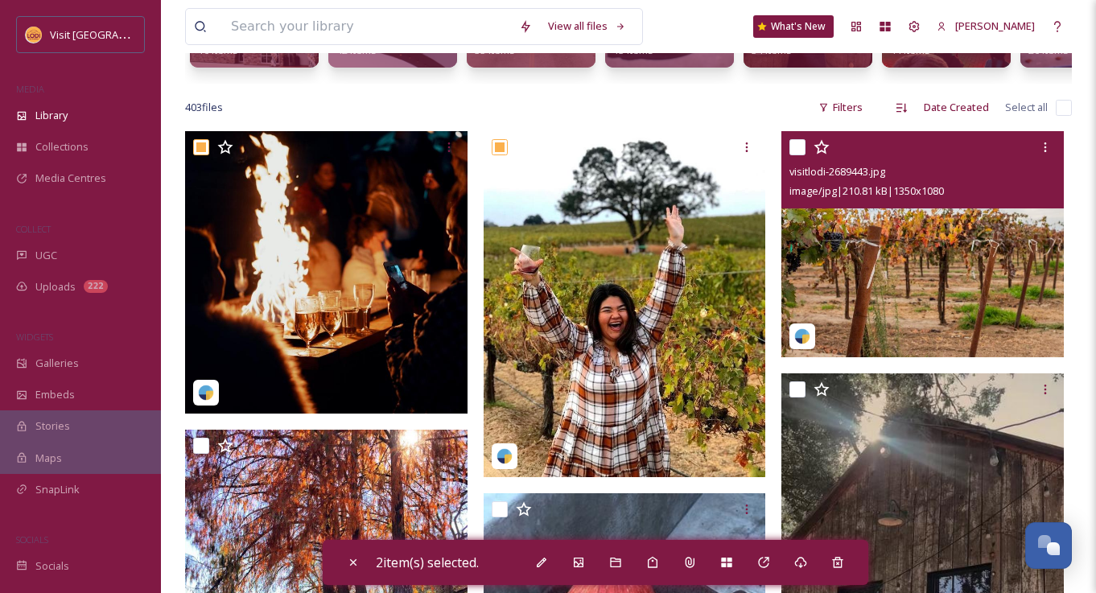
click at [790, 147] on input "checkbox" at bounding box center [798, 147] width 16 height 16
checkbox input "true"
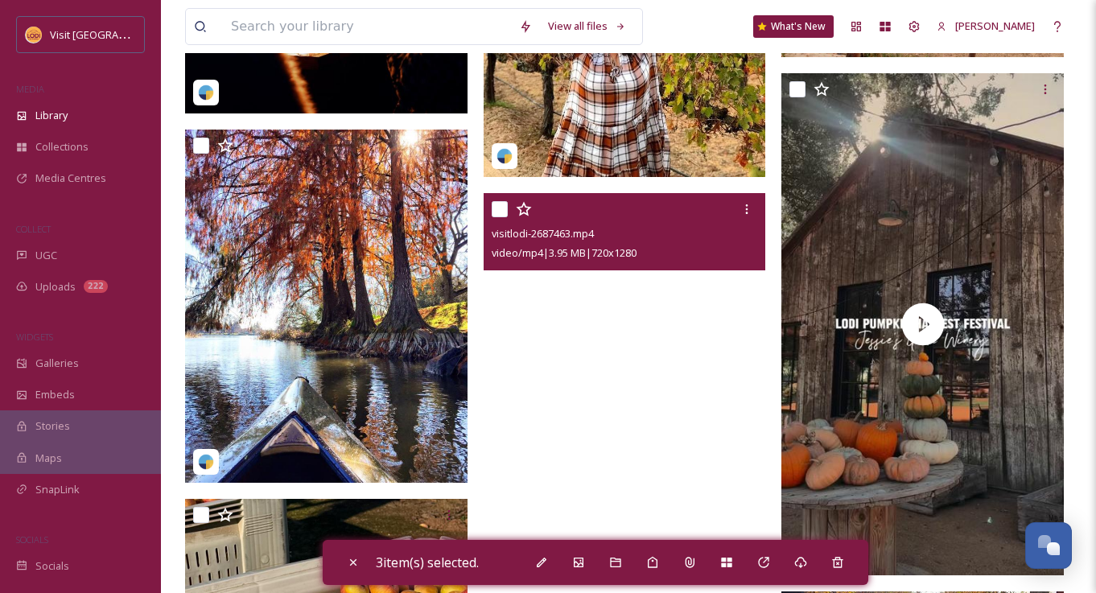
scroll to position [542, 0]
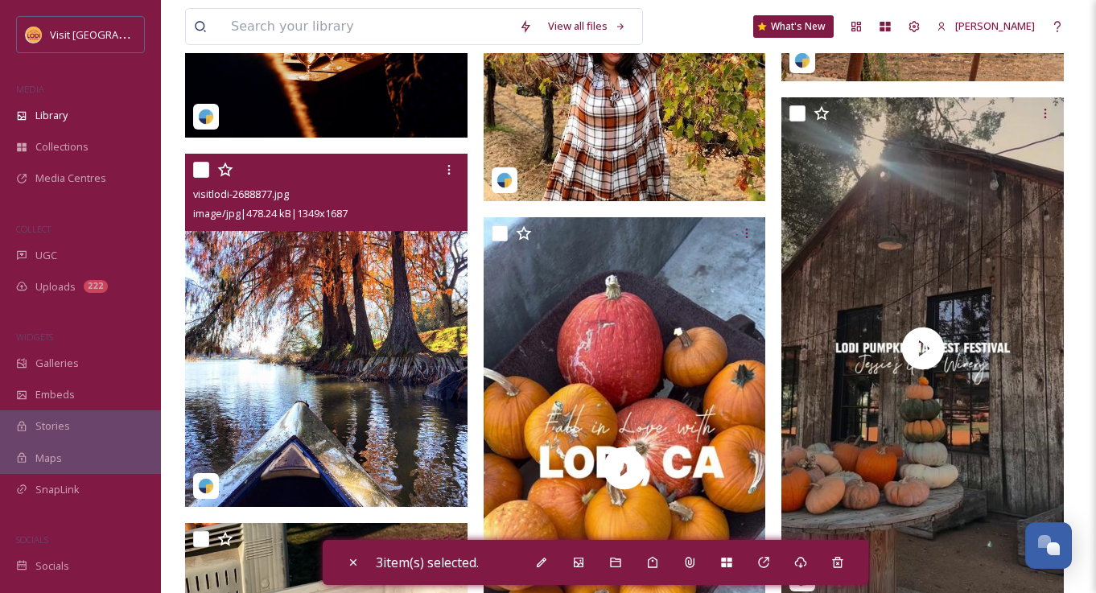
click at [203, 169] on input "checkbox" at bounding box center [201, 170] width 16 height 16
checkbox input "true"
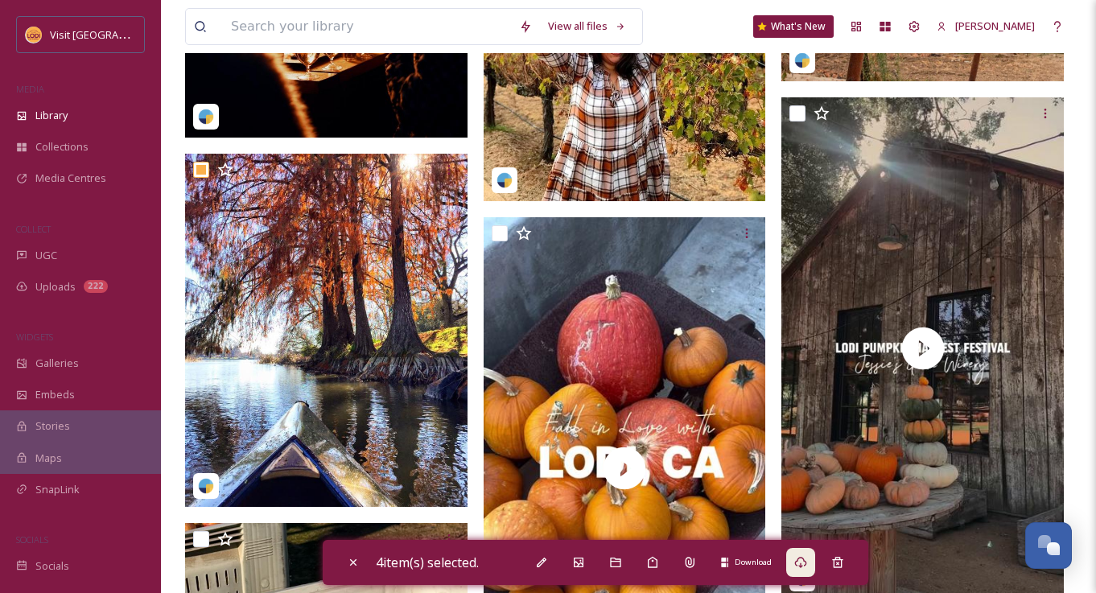
click at [806, 569] on div "Download" at bounding box center [800, 562] width 29 height 29
